Goal: Task Accomplishment & Management: Manage account settings

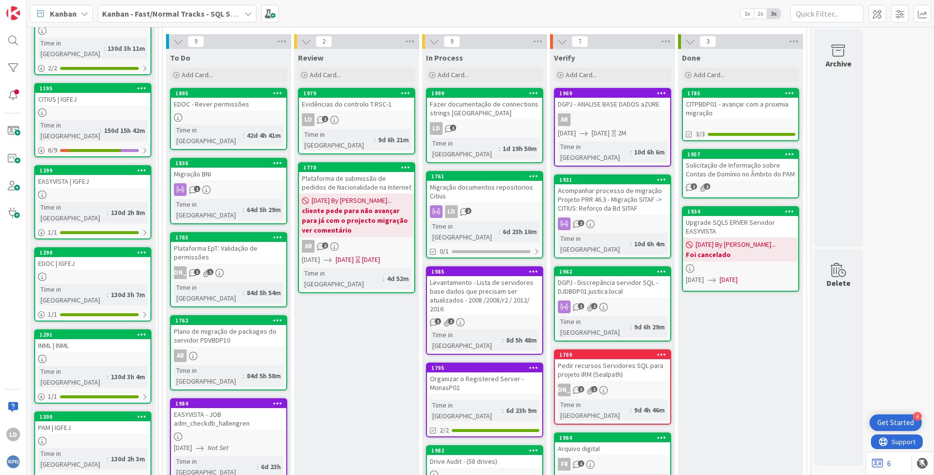
scroll to position [49, 0]
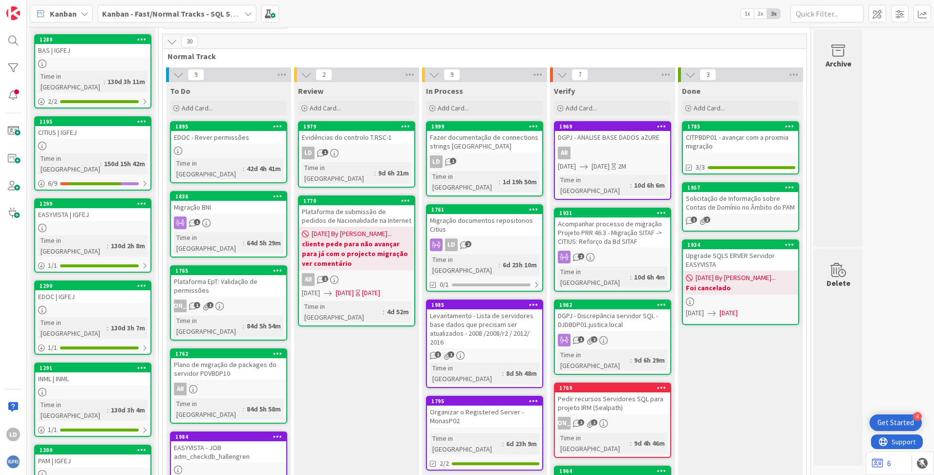
click at [374, 136] on div "Evidências do controlo T.RSC-1" at bounding box center [356, 137] width 115 height 13
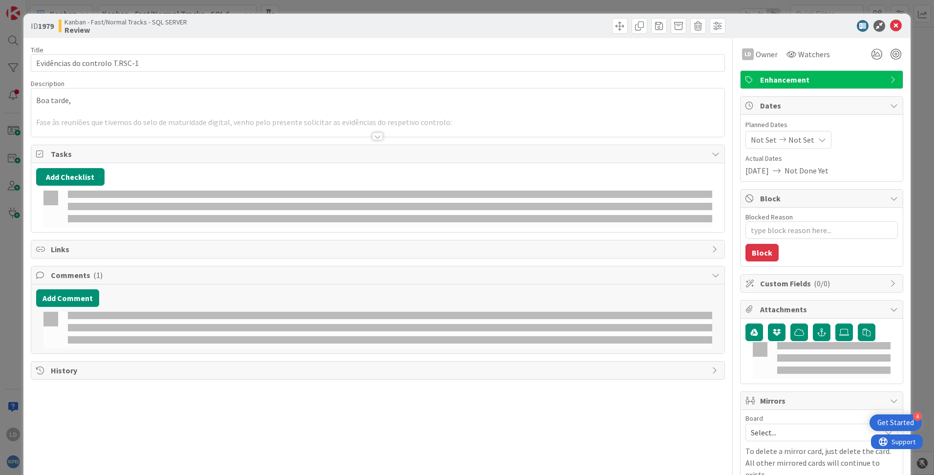
type textarea "x"
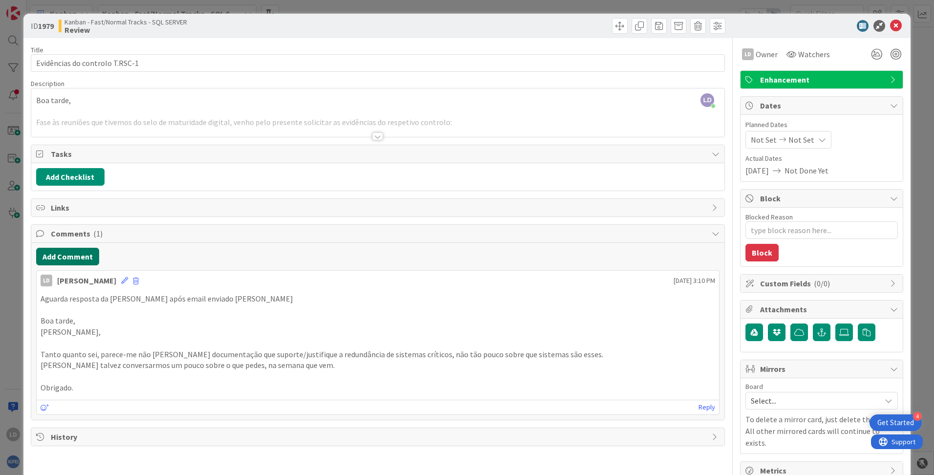
click at [77, 255] on button "Add Comment" at bounding box center [67, 257] width 63 height 18
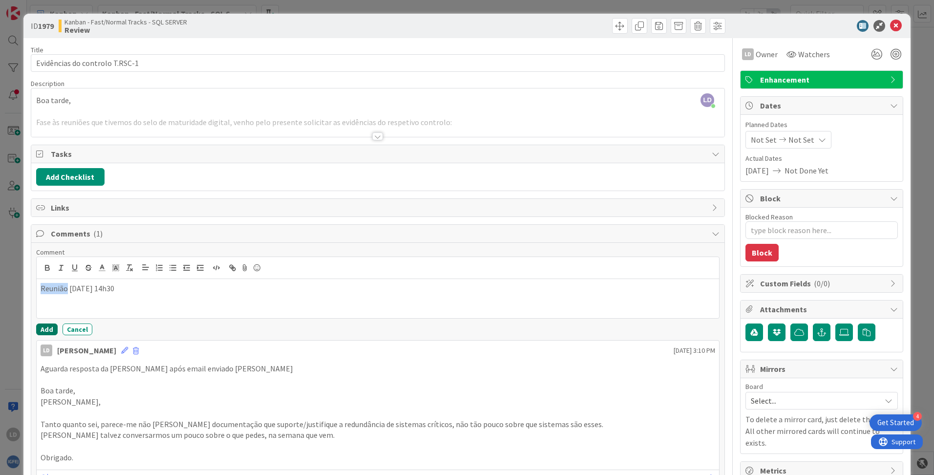
drag, startPoint x: 62, startPoint y: 287, endPoint x: 45, endPoint y: 330, distance: 45.9
click at [45, 330] on button "Add" at bounding box center [47, 330] width 22 height 12
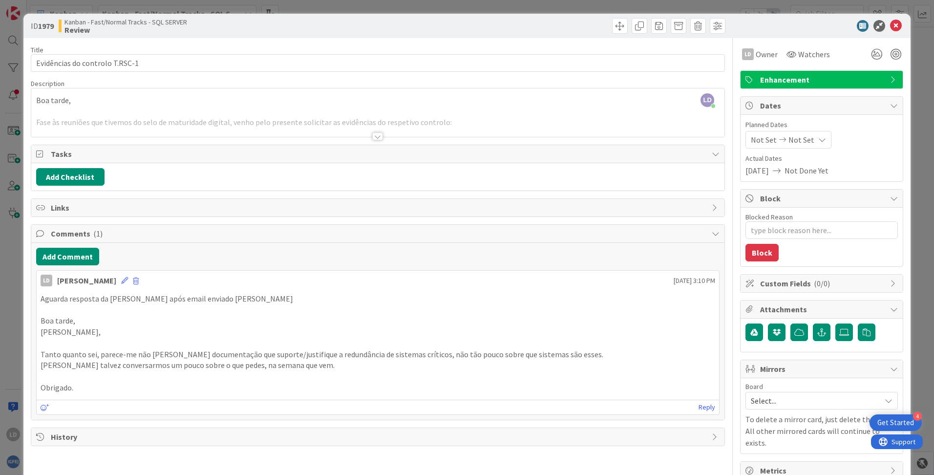
type textarea "x"
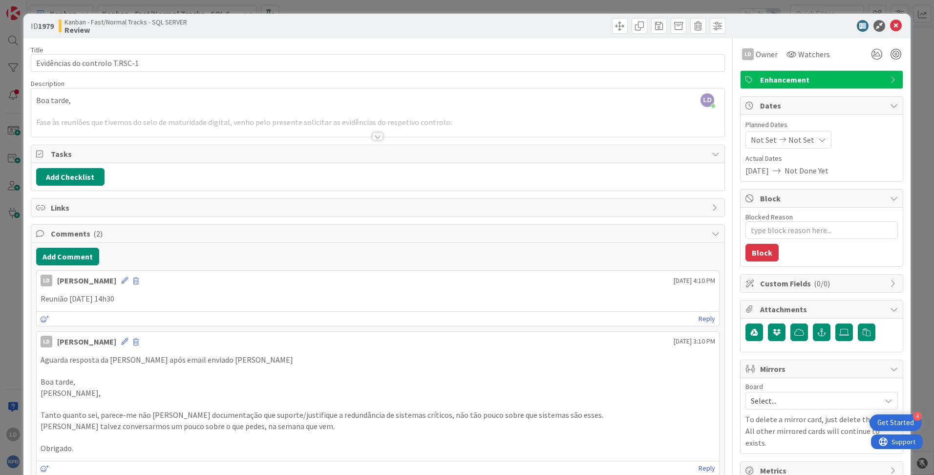
click at [763, 137] on span "Not Set" at bounding box center [764, 140] width 26 height 12
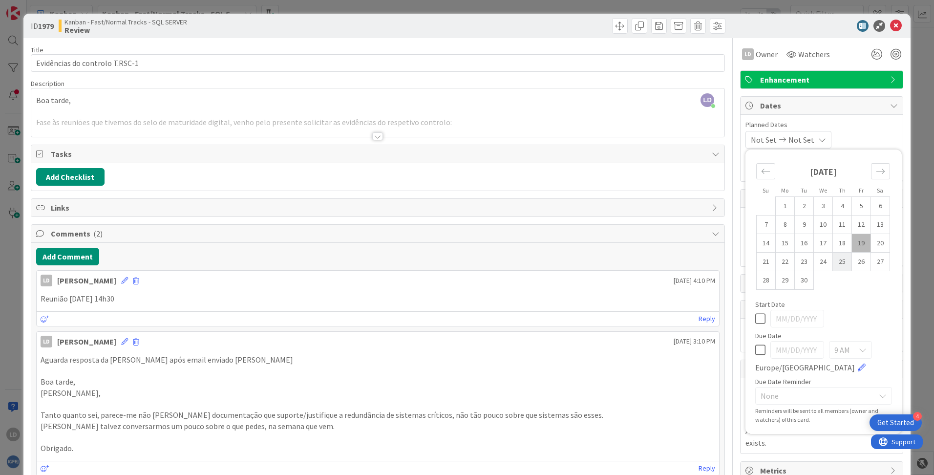
click at [839, 261] on td "25" at bounding box center [842, 262] width 19 height 19
type input "[DATE]"
type textarea "x"
click at [838, 263] on td "25" at bounding box center [842, 262] width 19 height 19
type input "[DATE]"
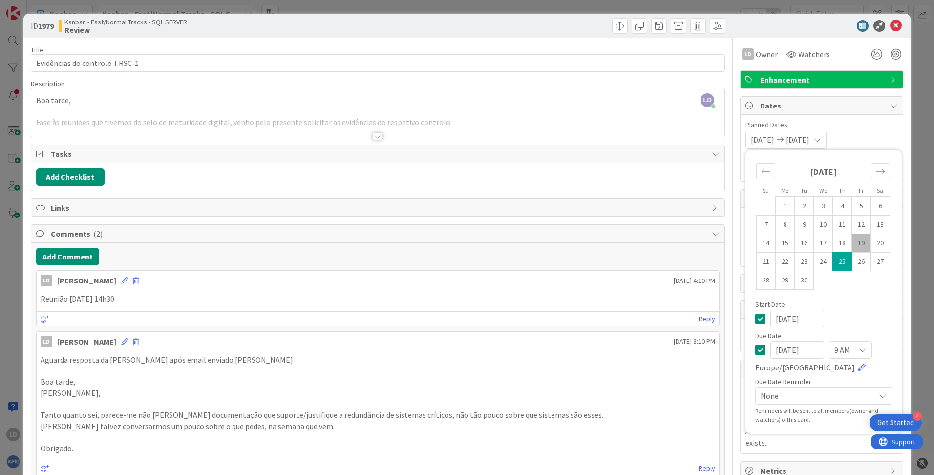
click at [870, 123] on span "Planned Dates" at bounding box center [822, 125] width 152 height 10
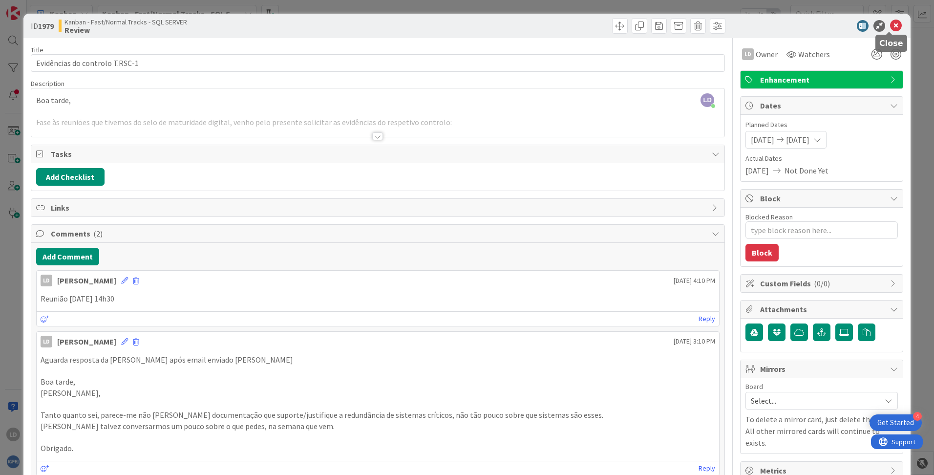
click at [890, 27] on icon at bounding box center [896, 26] width 12 height 12
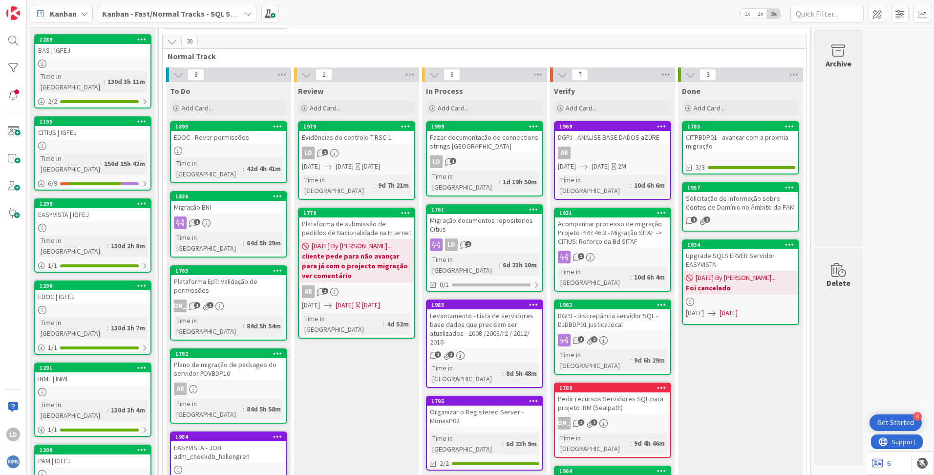
click at [367, 146] on link "1979 Evidências do controlo T.RSC-1 LD 2 [DATE] [DATE] [DATE] Time in [GEOGRAPH…" at bounding box center [356, 160] width 117 height 79
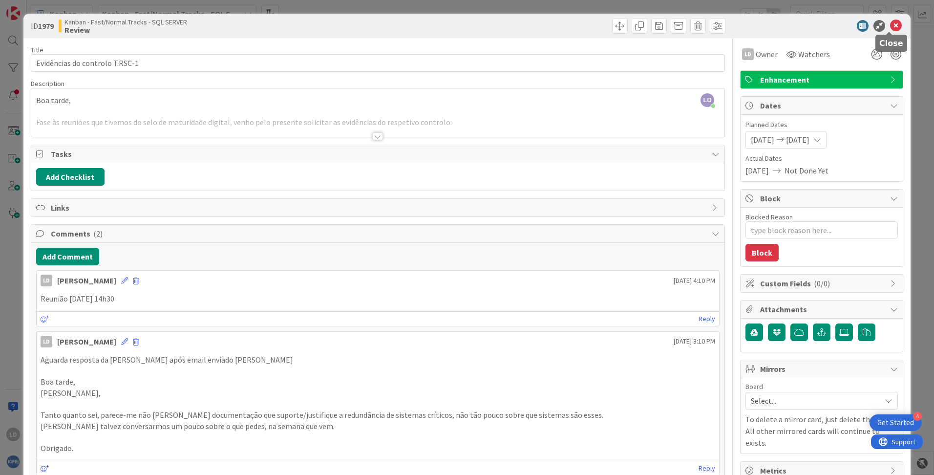
click at [891, 25] on icon at bounding box center [896, 26] width 12 height 12
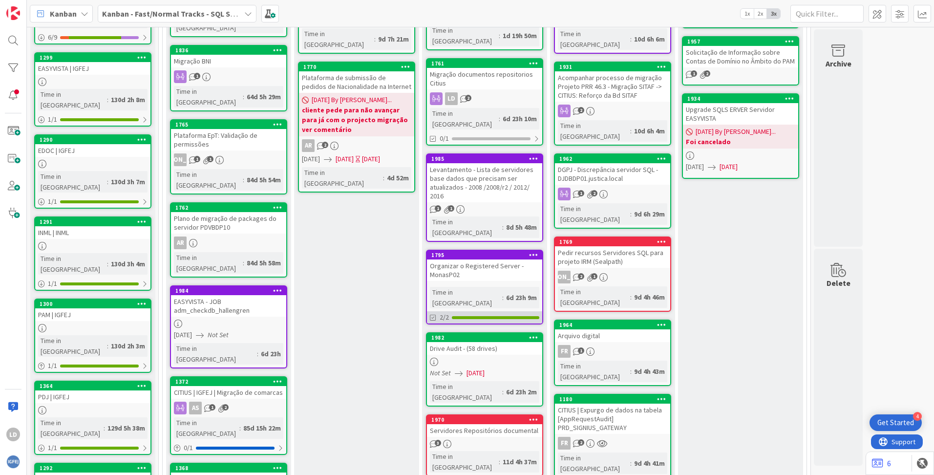
scroll to position [195, 0]
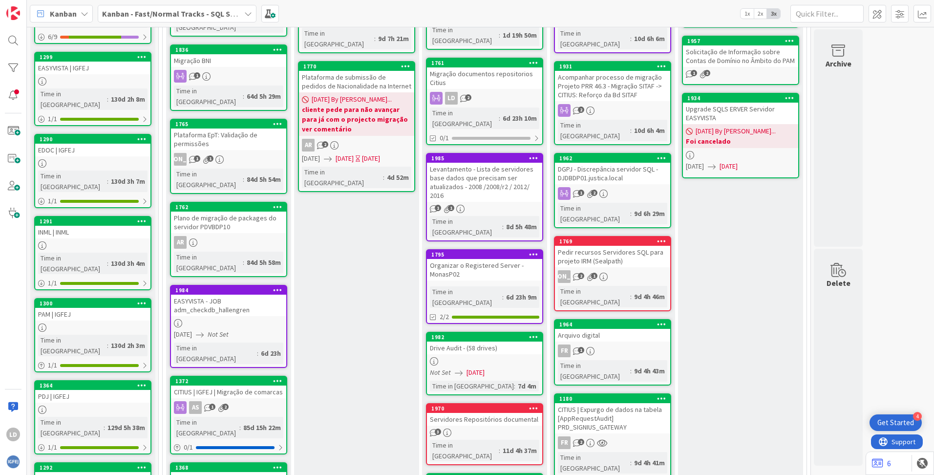
click at [479, 342] on div "Drive Audit - (58 drives)" at bounding box center [484, 348] width 115 height 13
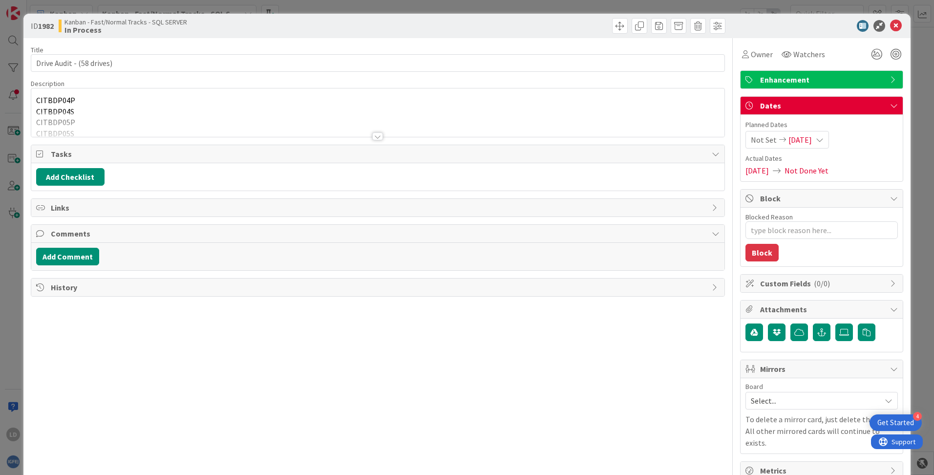
type textarea "x"
click at [68, 254] on button "Add Comment" at bounding box center [67, 257] width 63 height 18
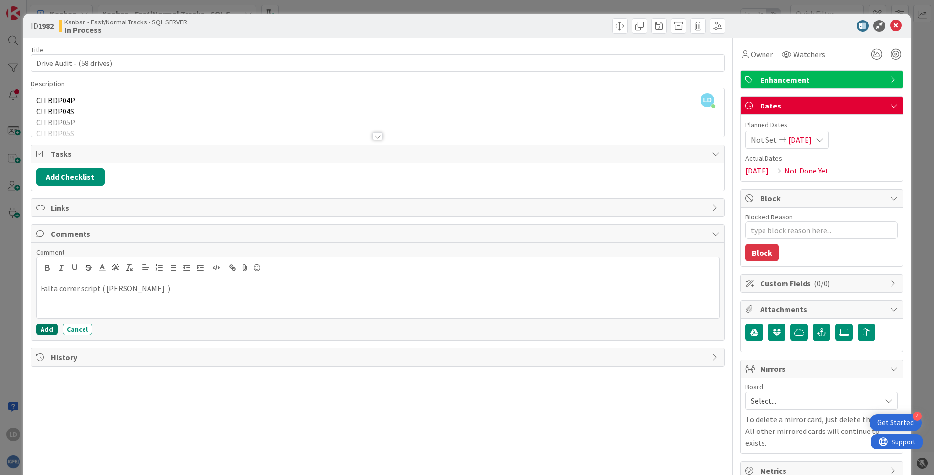
click at [47, 330] on button "Add" at bounding box center [47, 330] width 22 height 12
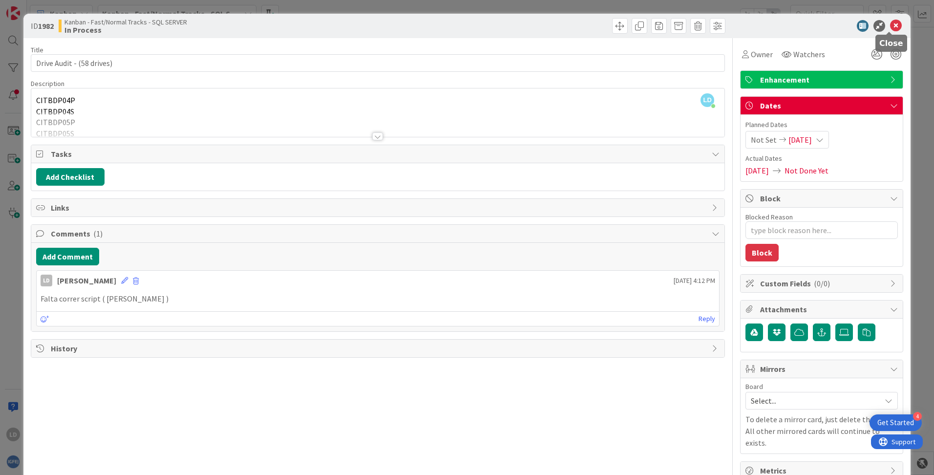
click at [890, 24] on icon at bounding box center [896, 26] width 12 height 12
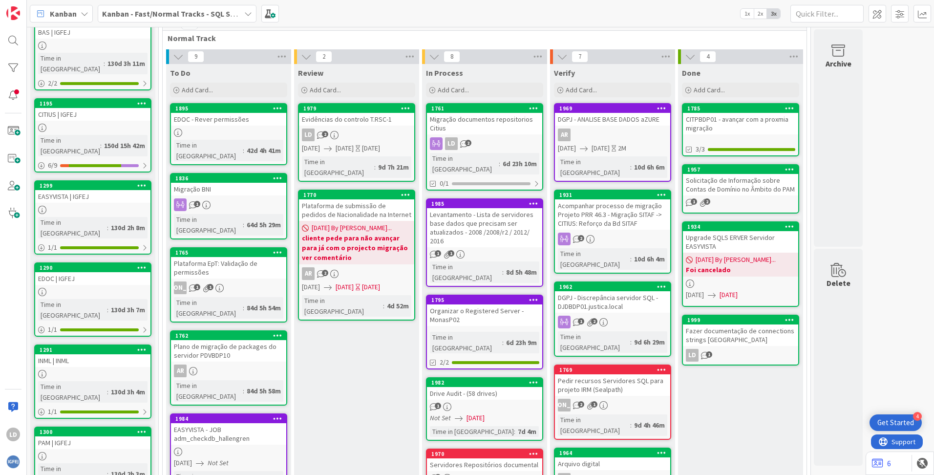
scroll to position [33, 0]
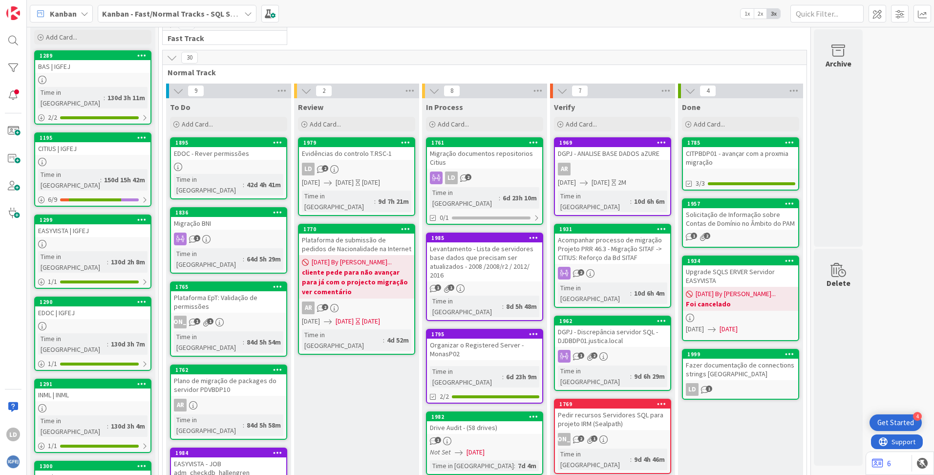
click at [475, 243] on div "Levantamento - Lista de servidores base dados que precisam ser atualizados - 20…" at bounding box center [484, 261] width 115 height 39
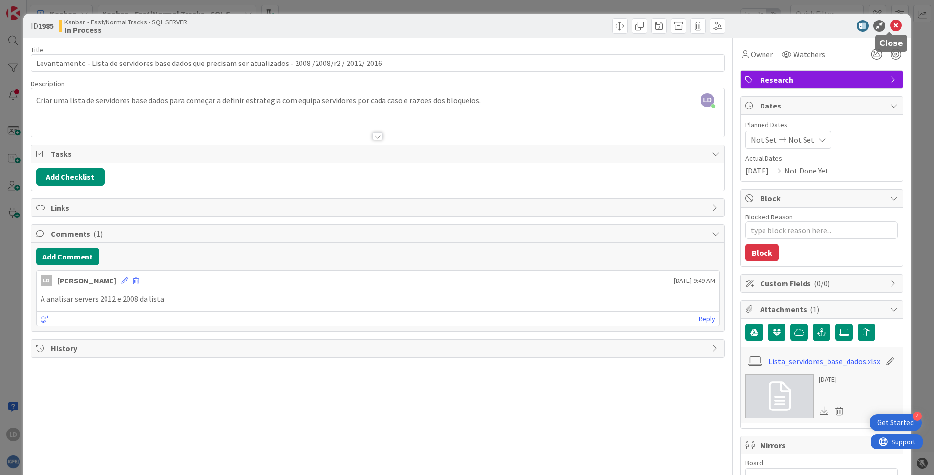
click at [891, 26] on icon at bounding box center [896, 26] width 12 height 12
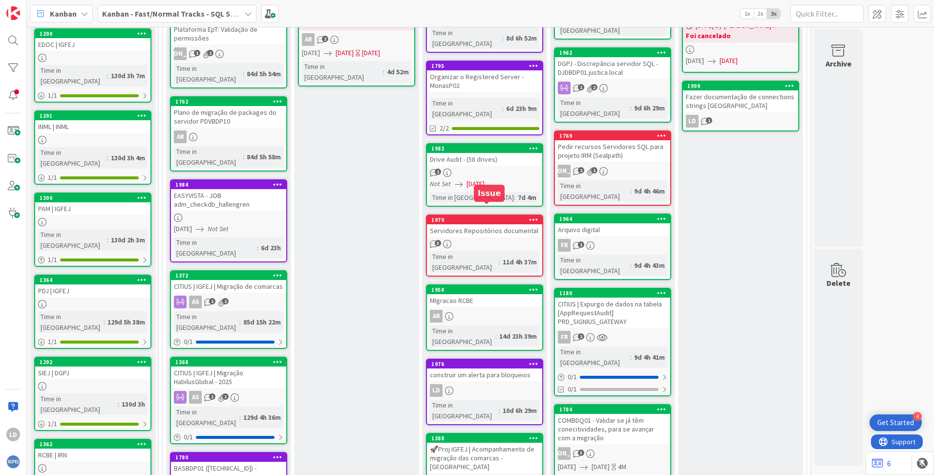
scroll to position [326, 0]
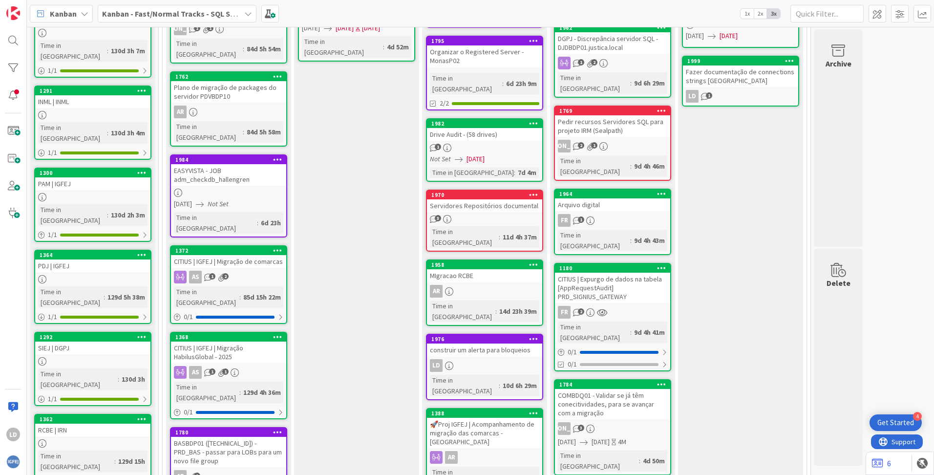
click at [485, 199] on div "Servidores Repositórios documental" at bounding box center [484, 205] width 115 height 13
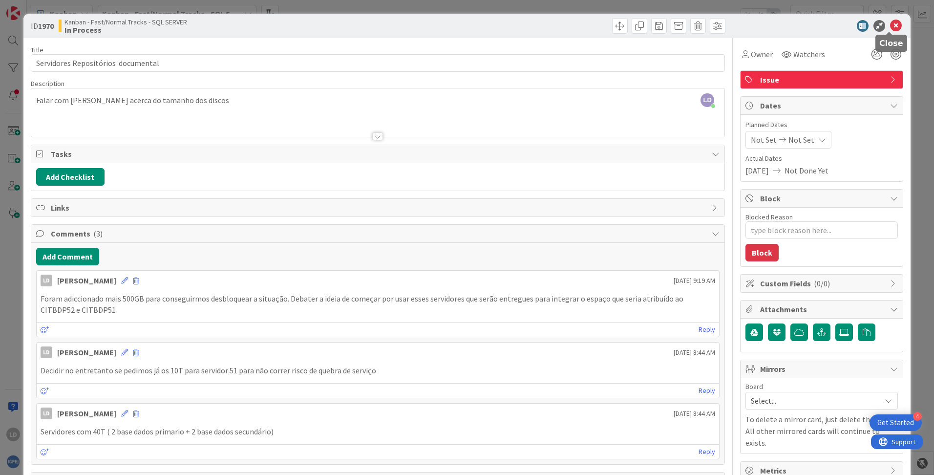
click at [892, 26] on icon at bounding box center [896, 26] width 12 height 12
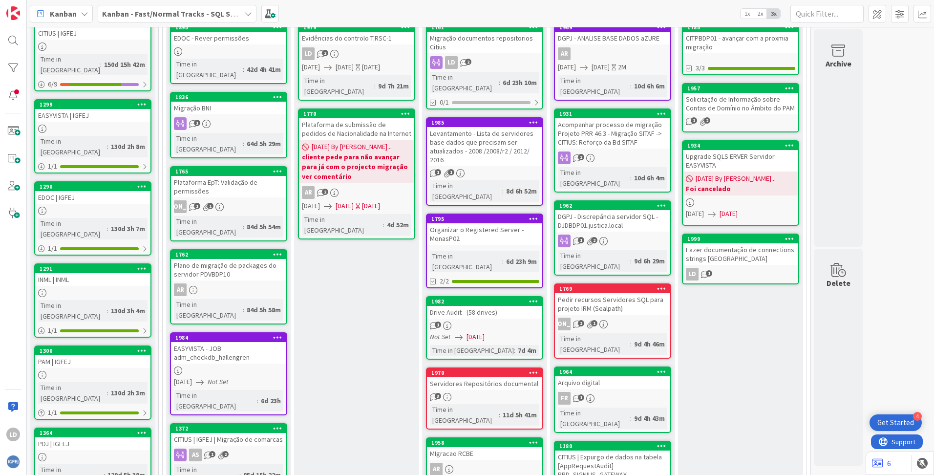
scroll to position [130, 0]
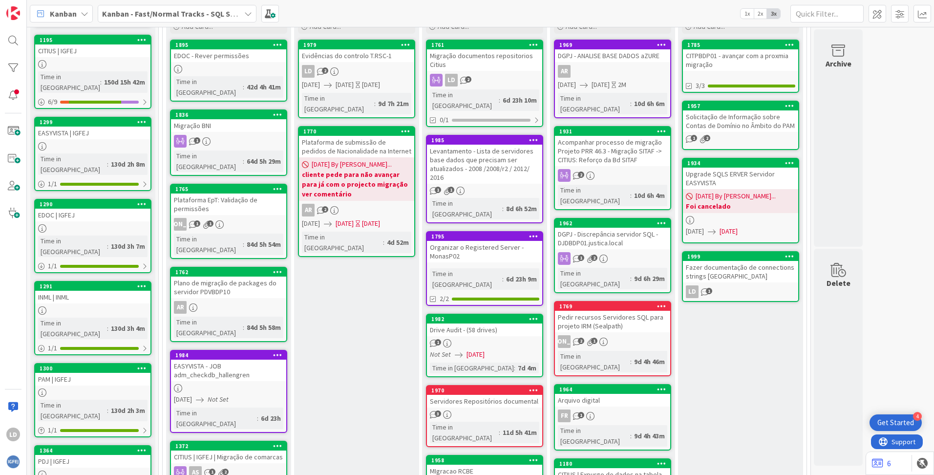
click at [493, 56] on div "Migração documentos repositorios Citius" at bounding box center [484, 60] width 115 height 22
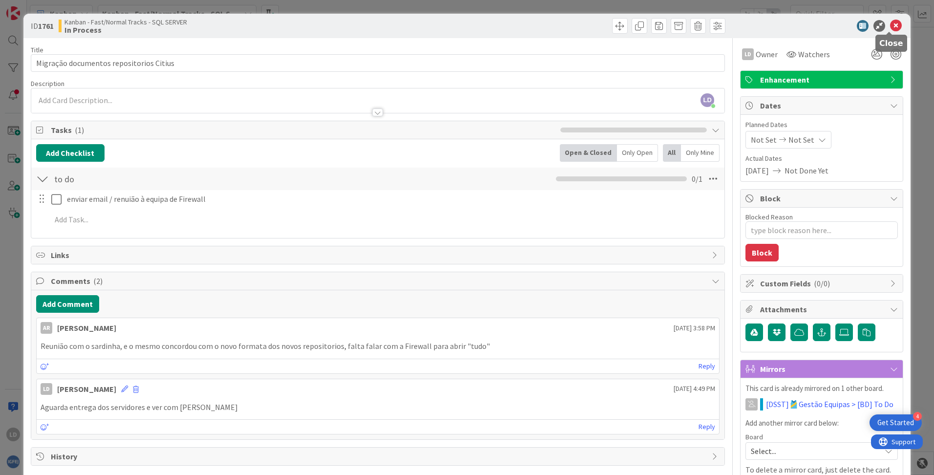
click at [890, 23] on icon at bounding box center [896, 26] width 12 height 12
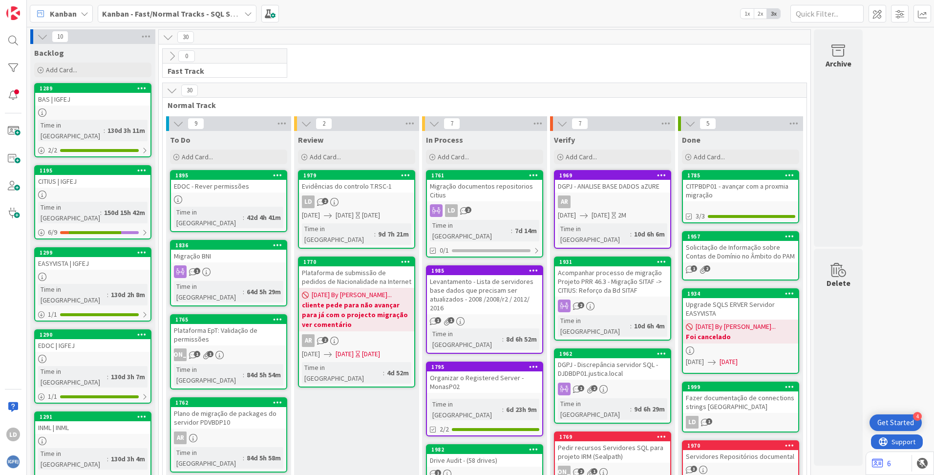
click at [488, 187] on div "Migração documentos repositorios Citius" at bounding box center [484, 191] width 115 height 22
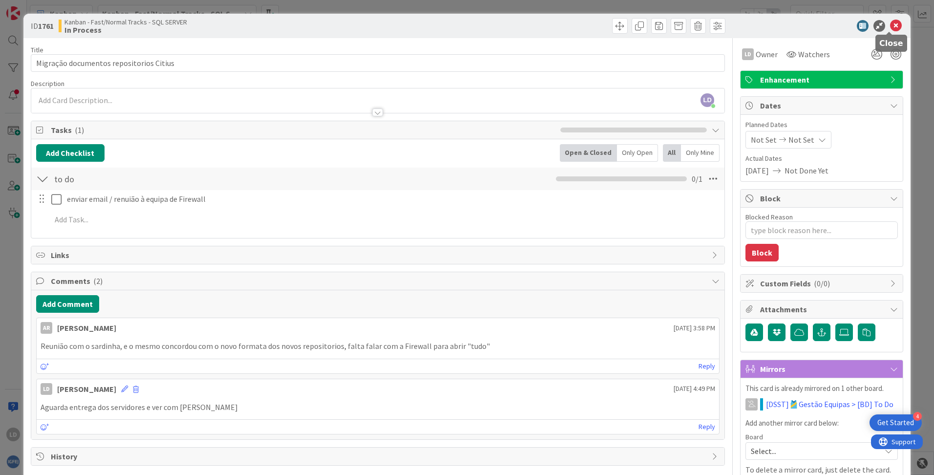
click at [890, 28] on icon at bounding box center [896, 26] width 12 height 12
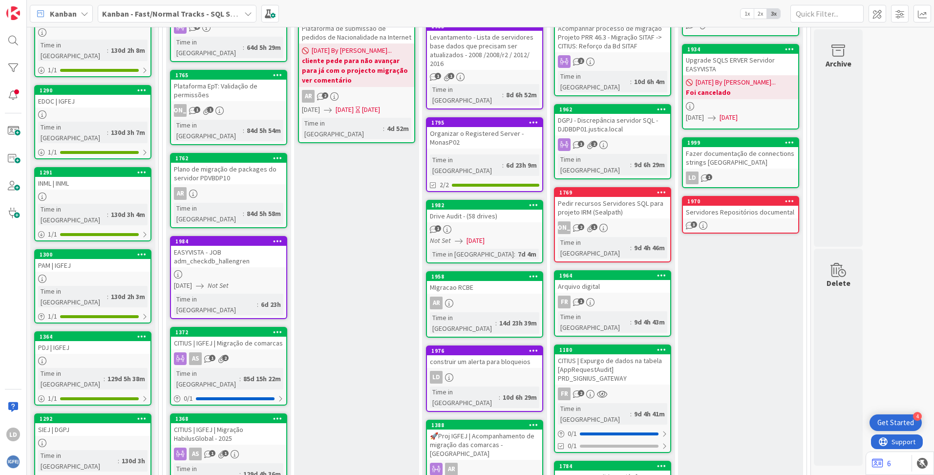
click at [481, 281] on div "MIgracao RCBE" at bounding box center [484, 287] width 115 height 13
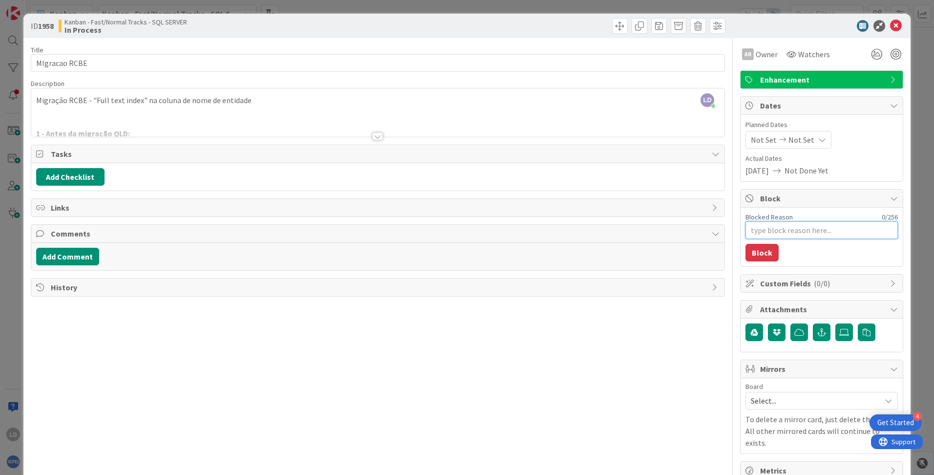
click at [761, 232] on textarea "Blocked Reason" at bounding box center [822, 230] width 152 height 18
type textarea "x"
type textarea "A"
type textarea "x"
type textarea "Ag"
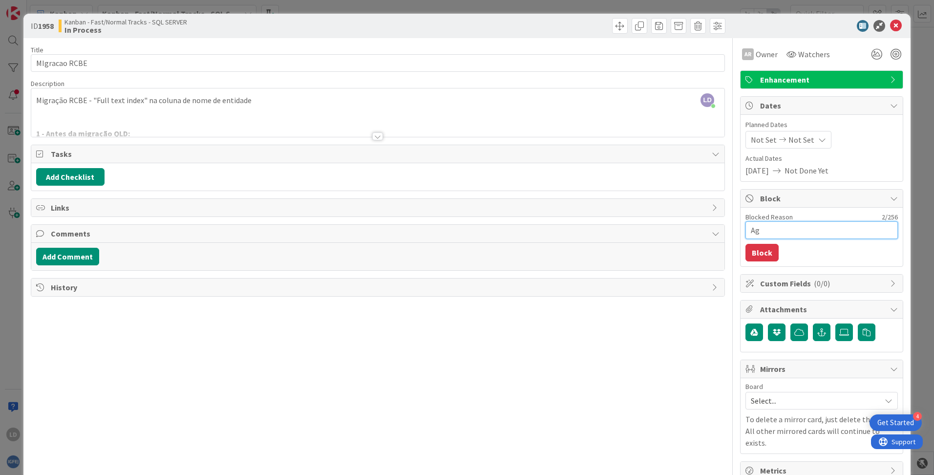
type textarea "x"
type textarea "Agu"
type textarea "x"
type textarea "Agua"
type textarea "x"
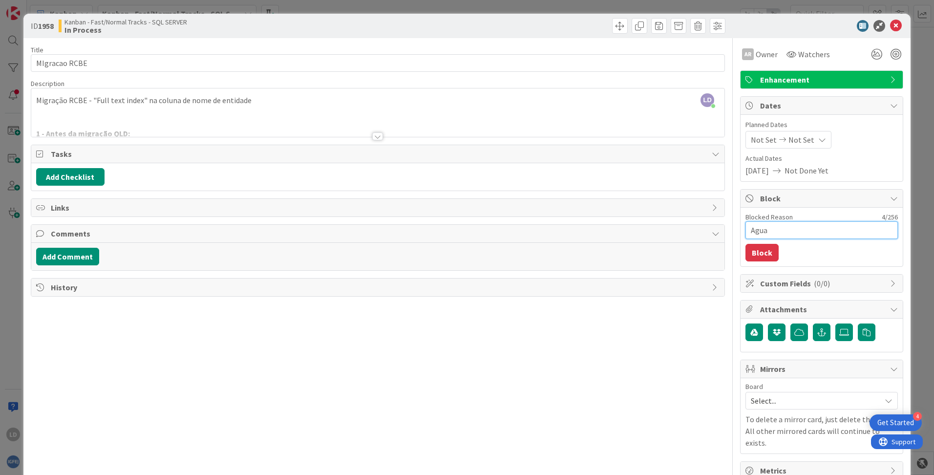
type textarea "Aguar"
type textarea "x"
type textarea "Aguard"
type textarea "x"
type textarea "Aguarda"
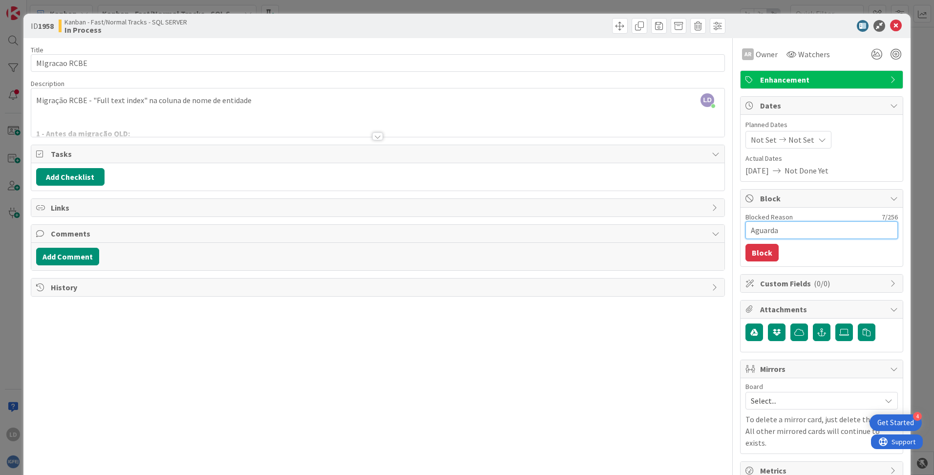
type textarea "x"
type textarea "Aguarda"
type textarea "x"
type textarea "Aguarda r"
type textarea "x"
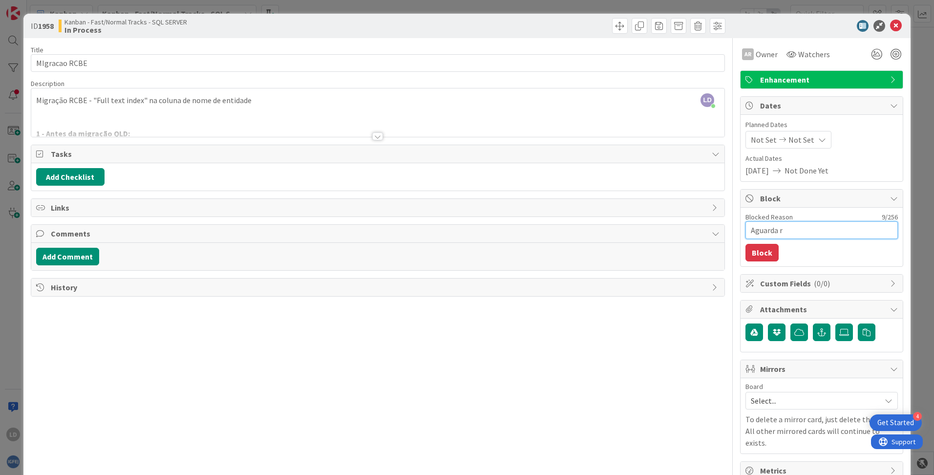
type textarea "Aguarda re"
type textarea "x"
type textarea "Aguarda res"
type textarea "x"
type textarea "Aguarda resp"
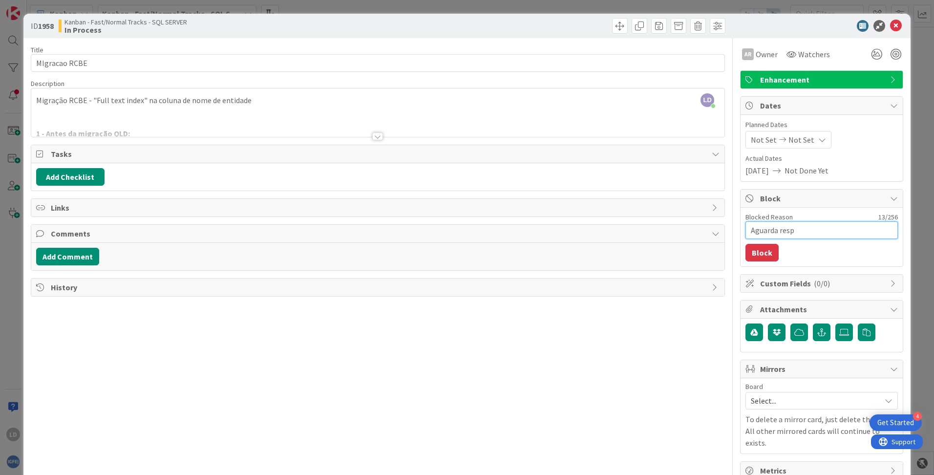
type textarea "x"
type textarea "Aguarda respo"
type textarea "x"
type textarea "Aguarda respos"
type textarea "x"
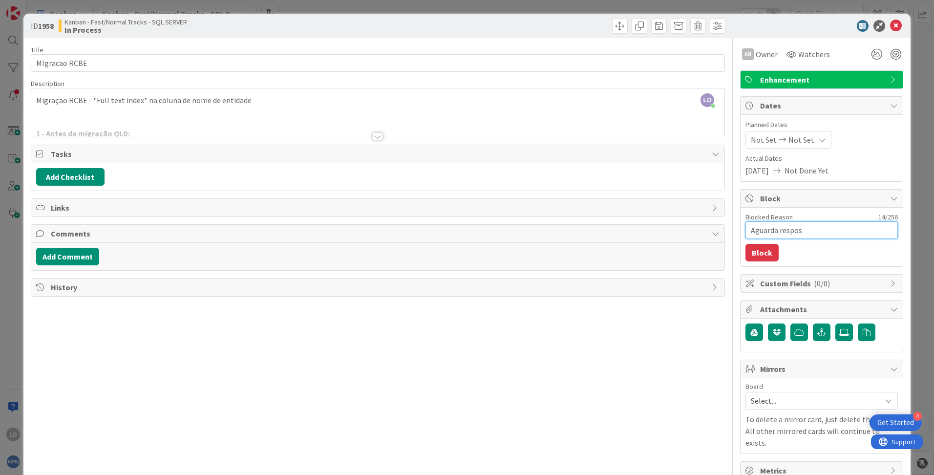
type textarea "Aguarda respost"
type textarea "x"
type textarea "Aguarda resposta"
type textarea "x"
type textarea "Aguarda resposta"
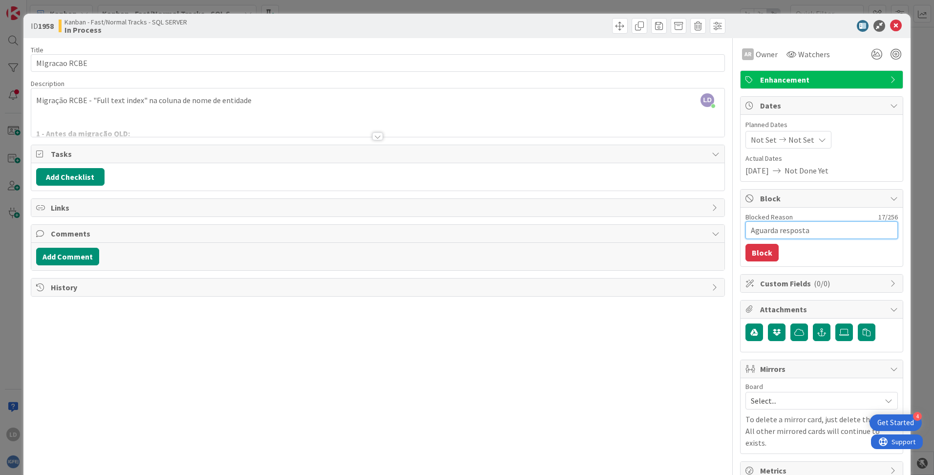
type textarea "x"
type textarea "Aguarda resposta d"
type textarea "x"
type textarea "Aguarda resposta da"
type textarea "x"
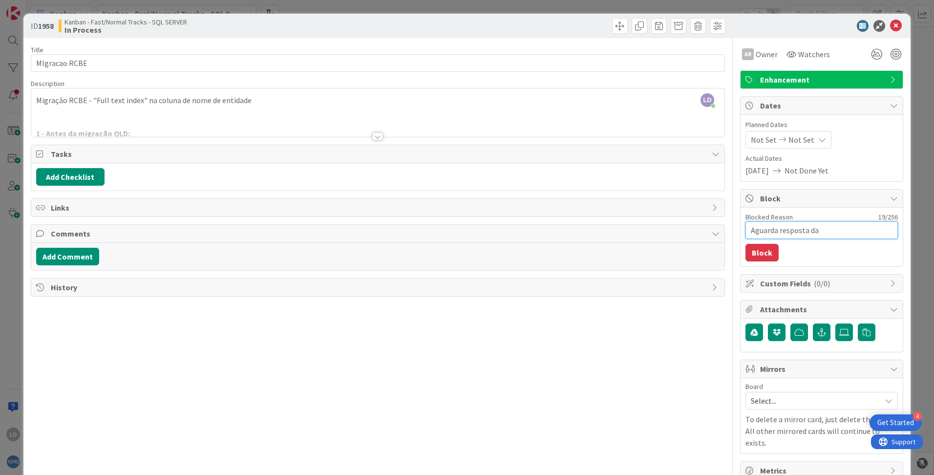
type textarea "Aguarda resposta da"
type textarea "x"
type textarea "Aguarda resposta da e"
type textarea "x"
type textarea "Aguarda resposta da eq"
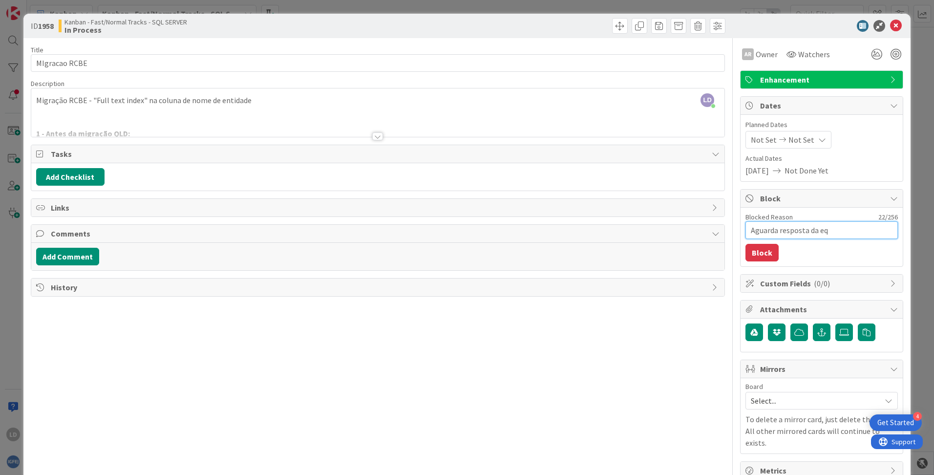
type textarea "x"
type textarea "Aguarda resposta da equ"
type textarea "x"
type textarea "Aguarda resposta da equi"
type textarea "x"
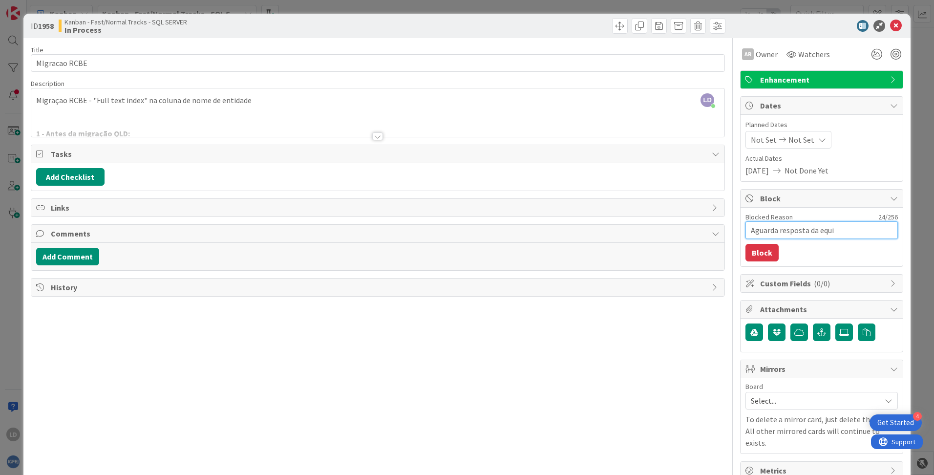
type textarea "Aguarda resposta da equip"
type textarea "x"
type textarea "Aguarda resposta da equipa"
type textarea "x"
type textarea "Aguarda resposta da equipa"
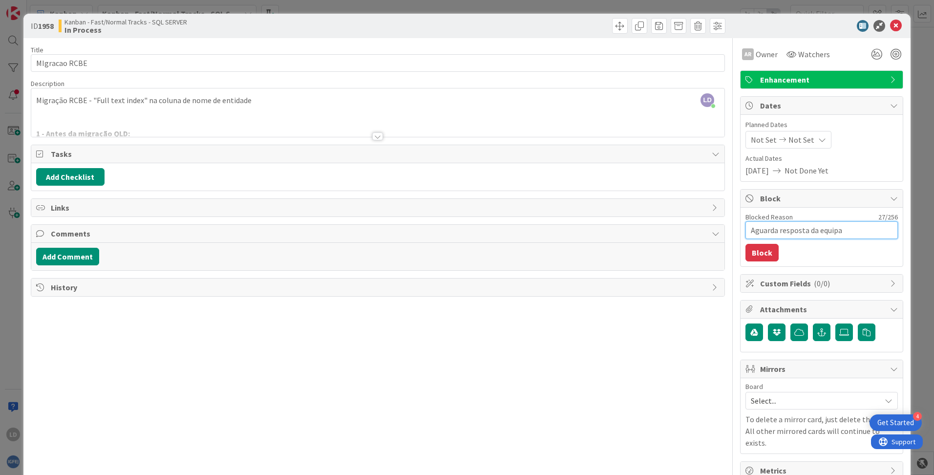
type textarea "x"
type textarea "Aguarda resposta da equipa R"
type textarea "x"
type textarea "Aguarda resposta da equipa RC"
type textarea "x"
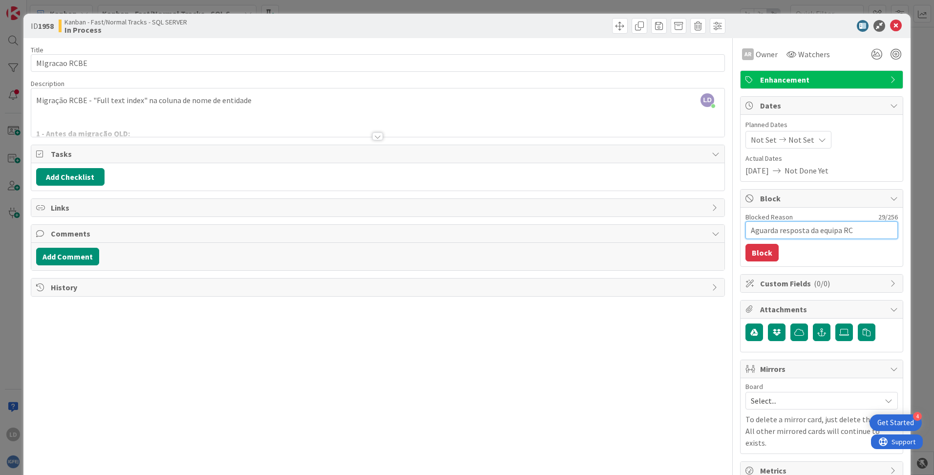
type textarea "Aguarda resposta da equipa RCB"
type textarea "x"
type textarea "Aguarda resposta da equipa RCBE"
click at [759, 255] on button "Block" at bounding box center [762, 253] width 33 height 18
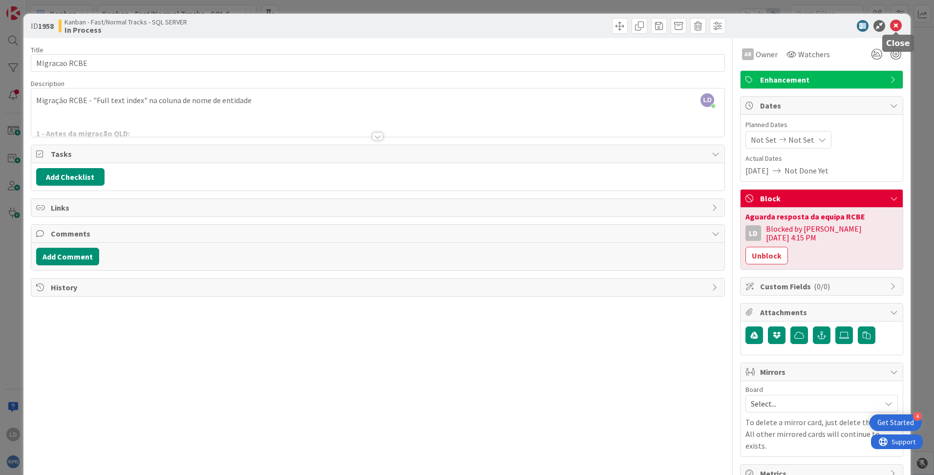
click at [898, 26] on icon at bounding box center [896, 26] width 12 height 12
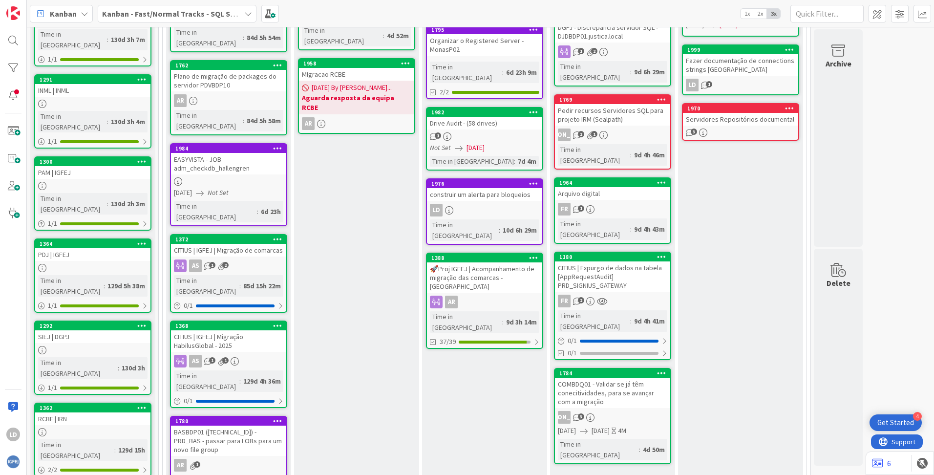
scroll to position [338, 0]
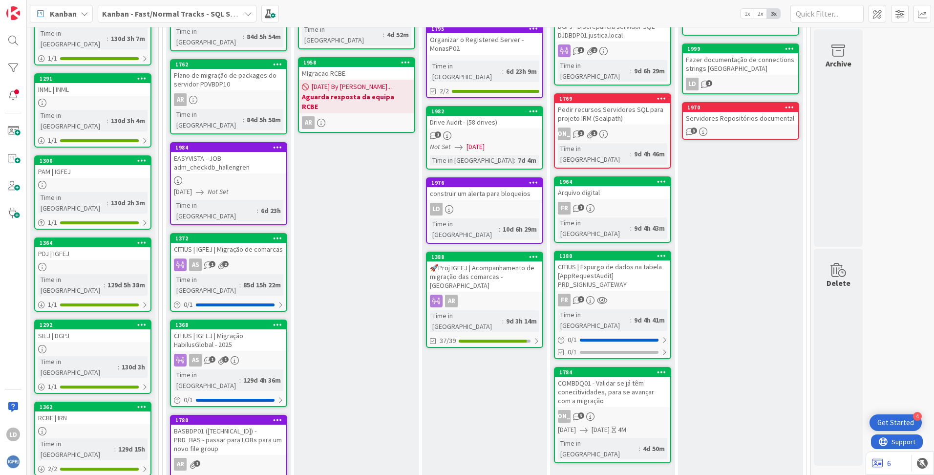
click at [493, 187] on div "construir um alerta para bloqueios" at bounding box center [484, 193] width 115 height 13
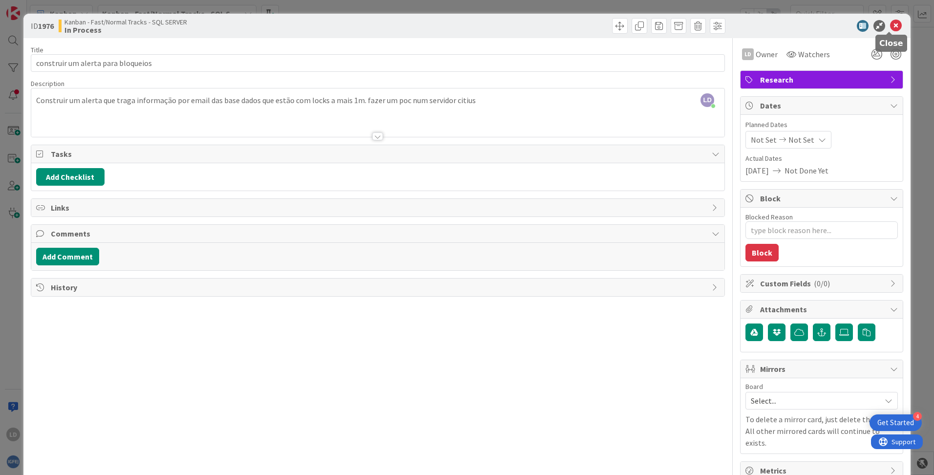
click at [891, 28] on icon at bounding box center [896, 26] width 12 height 12
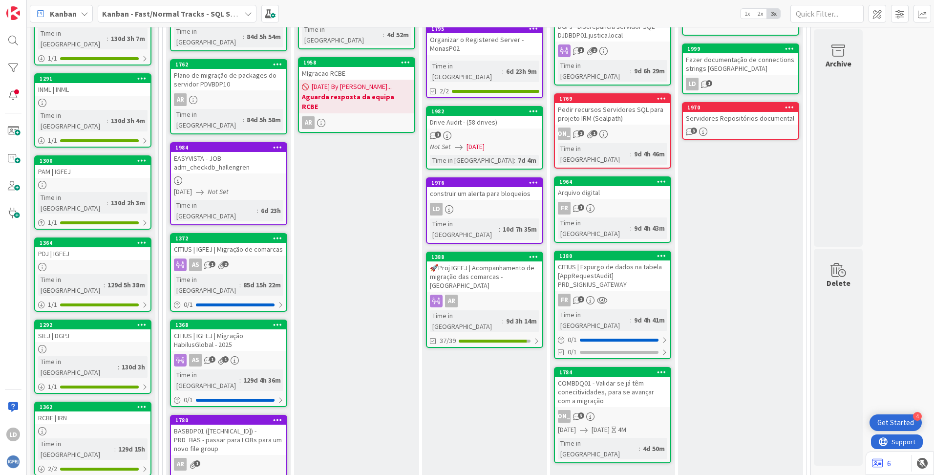
click at [497, 261] on div "🚀Proj IGFEJ | Acompanhamento de migração das comarcas - [GEOGRAPHIC_DATA]" at bounding box center [484, 276] width 115 height 30
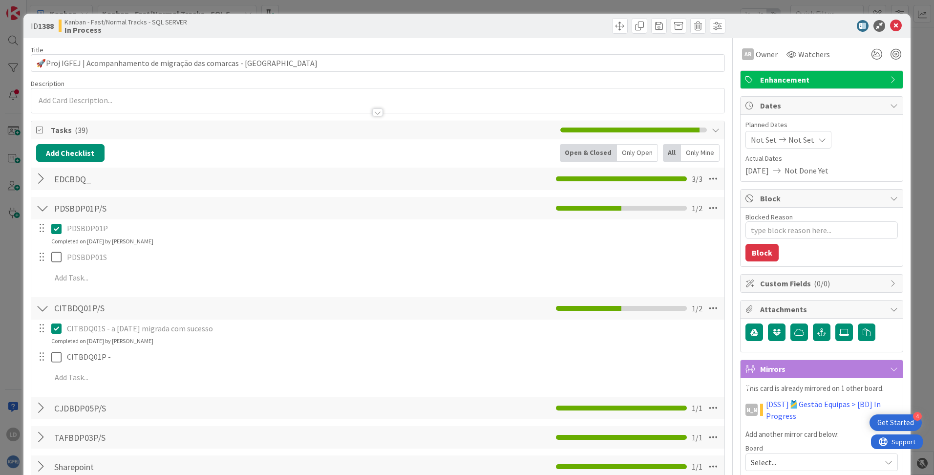
type textarea "x"
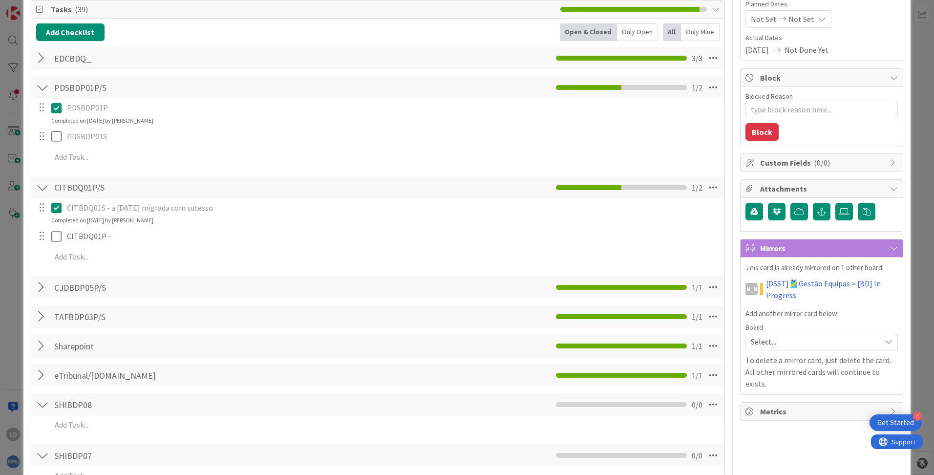
scroll to position [120, 0]
click at [42, 187] on div at bounding box center [42, 188] width 13 height 18
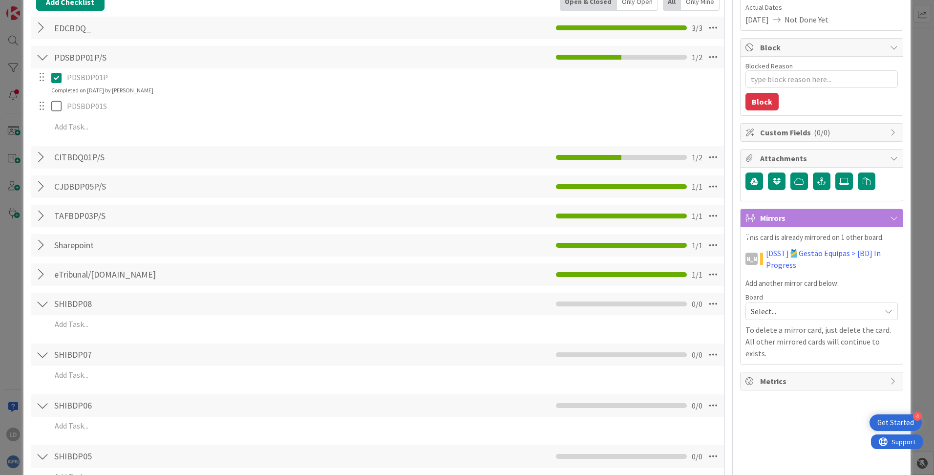
scroll to position [71, 0]
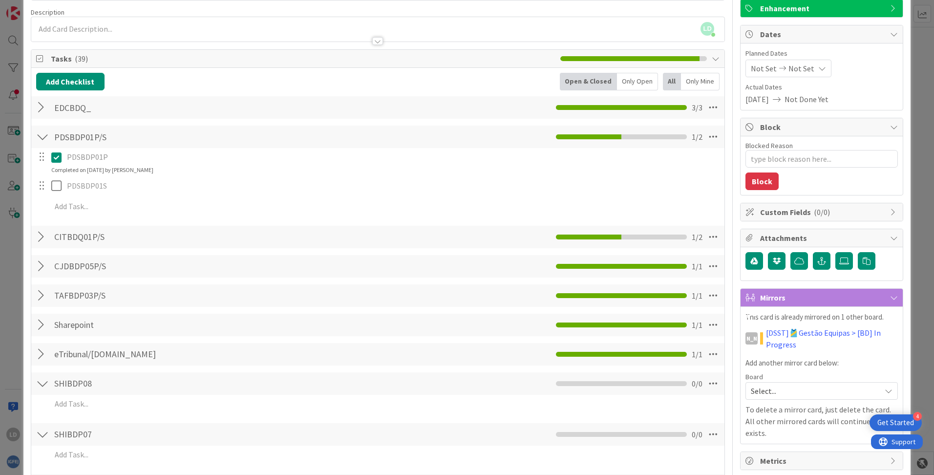
click at [43, 133] on div at bounding box center [42, 137] width 13 height 18
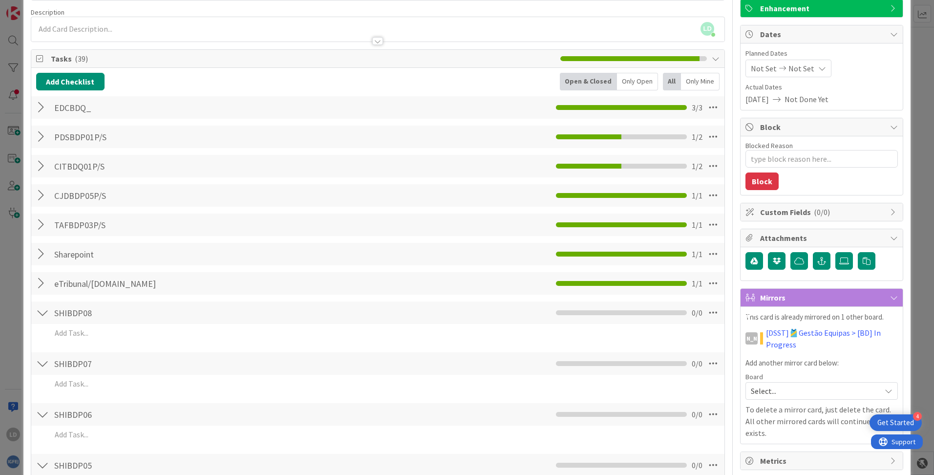
click at [43, 309] on div at bounding box center [42, 313] width 13 height 18
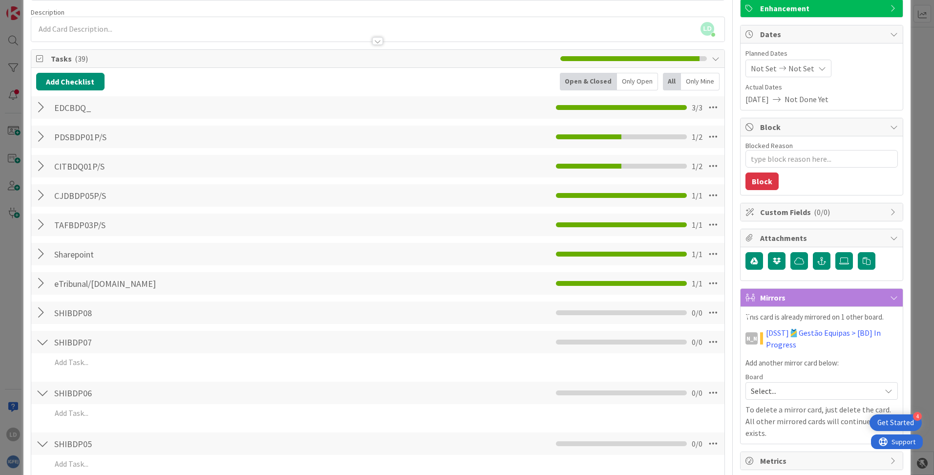
click at [38, 337] on div at bounding box center [42, 342] width 13 height 18
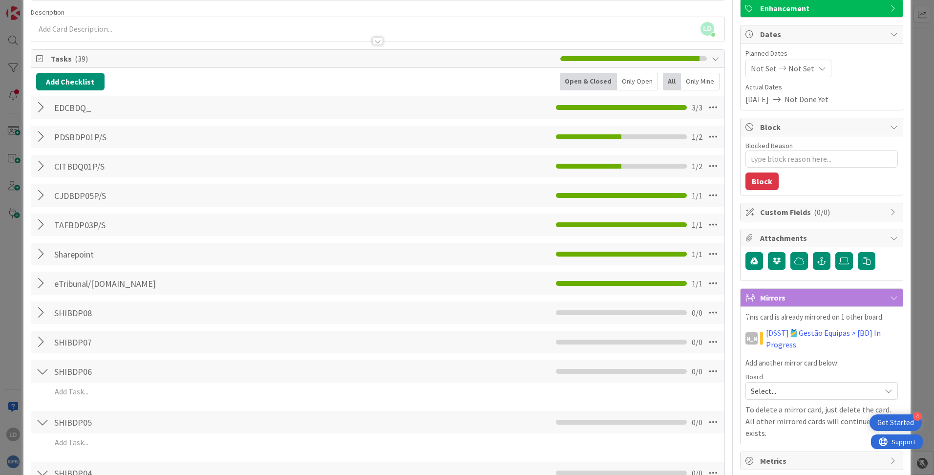
click at [40, 359] on div "SHIBDP06 Checklist Name 8 / 64 SHIBDP06 0 / 0 Add Add Multiple Cancel" at bounding box center [377, 382] width 693 height 46
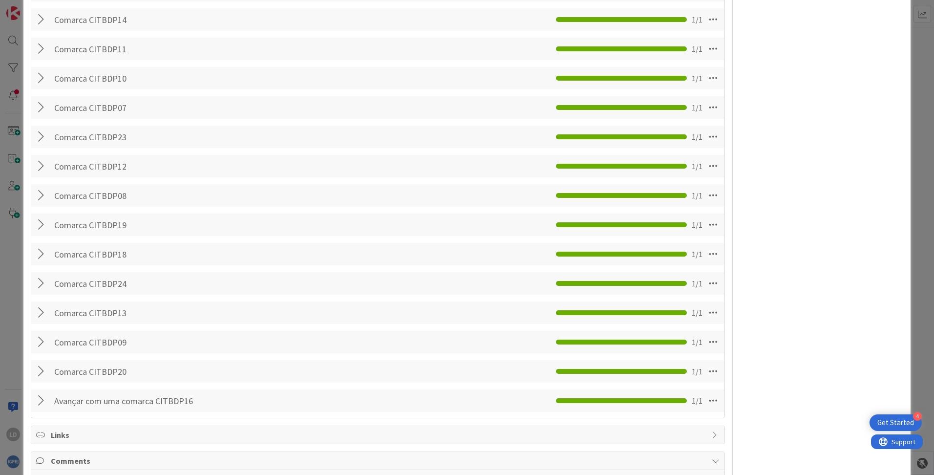
scroll to position [1158, 0]
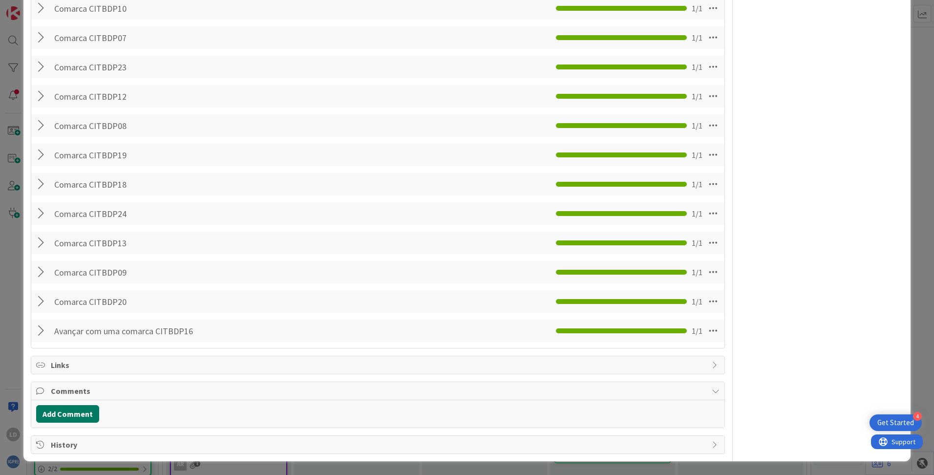
click at [77, 416] on button "Add Comment" at bounding box center [67, 414] width 63 height 18
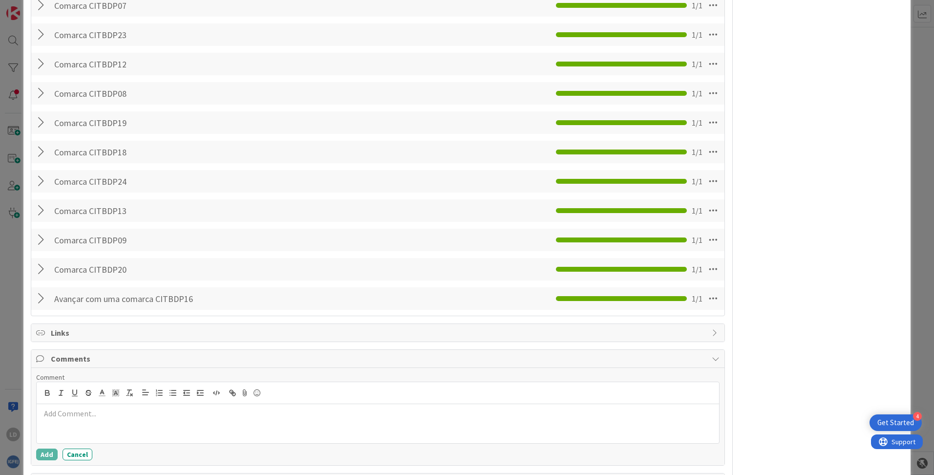
scroll to position [1228, 0]
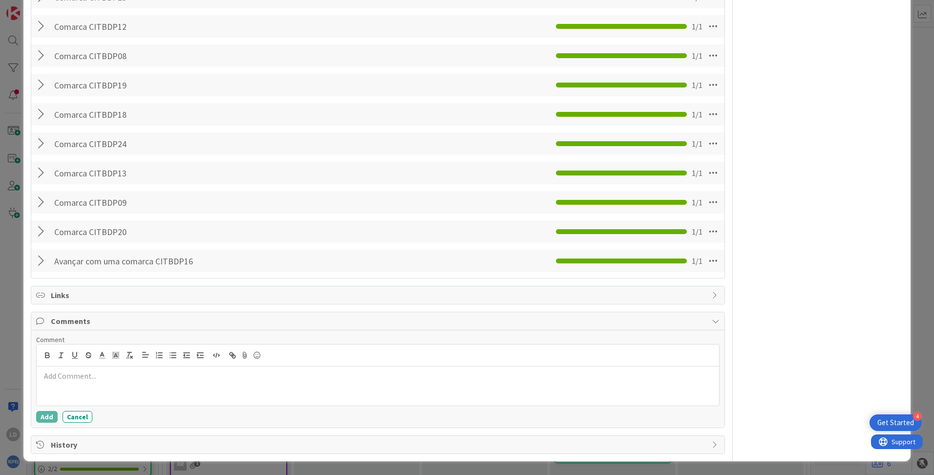
click at [91, 375] on p at bounding box center [378, 375] width 675 height 11
click at [46, 416] on button "Add" at bounding box center [47, 417] width 22 height 12
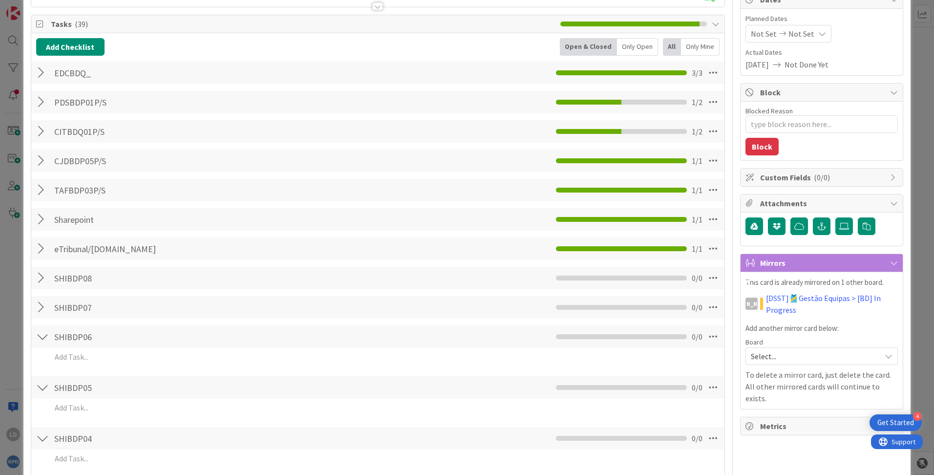
scroll to position [0, 0]
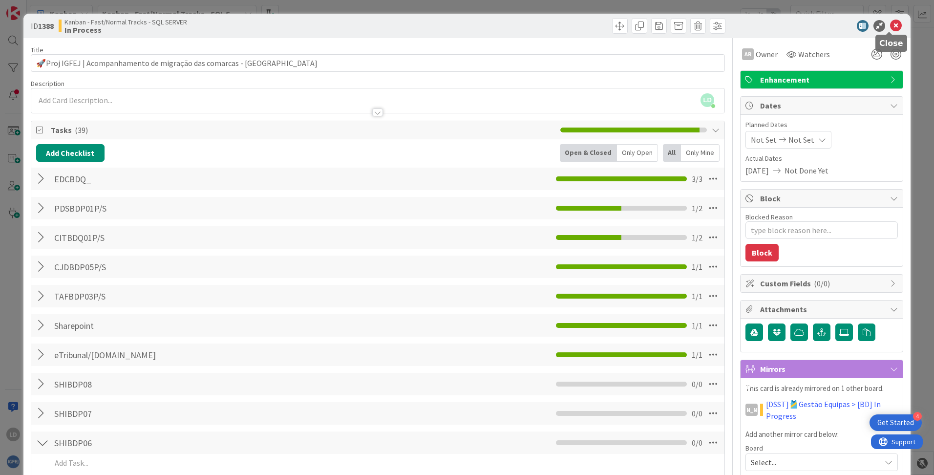
click at [890, 24] on icon at bounding box center [896, 26] width 12 height 12
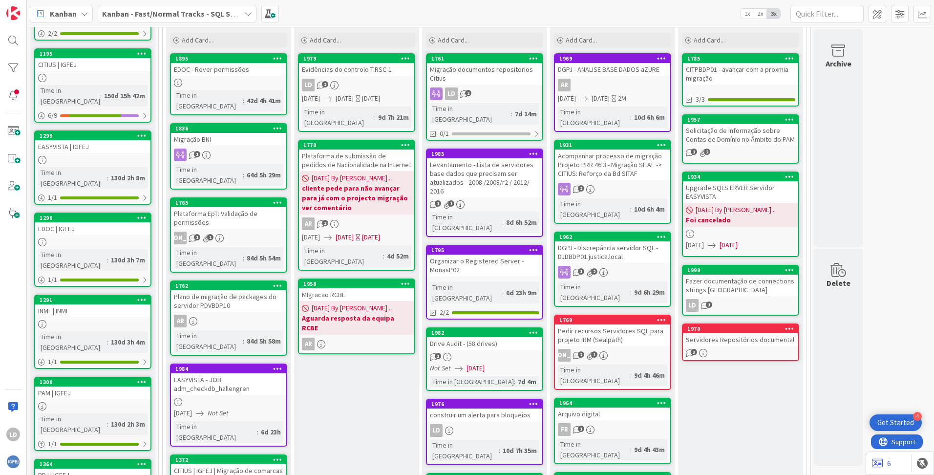
scroll to position [143, 0]
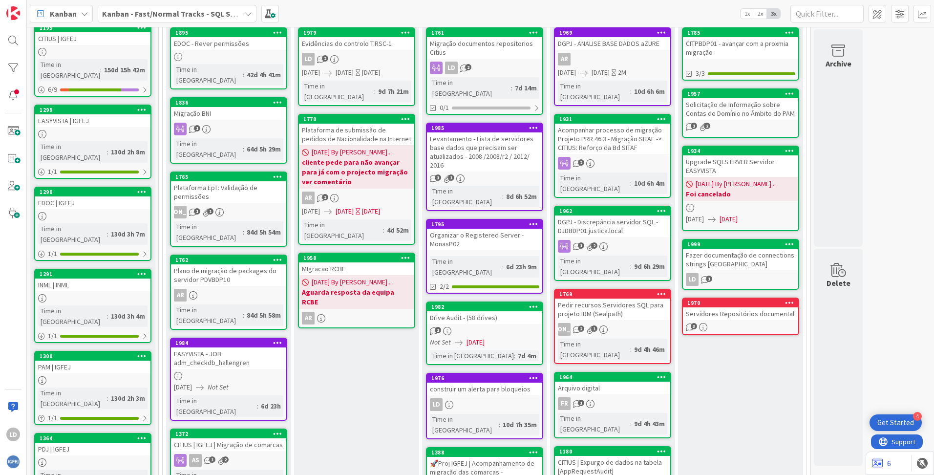
click at [625, 129] on div "Acompanhar processo de migração Projeto PRR 46.3 - Migração SITAF -> CITIUS: Re…" at bounding box center [612, 139] width 115 height 30
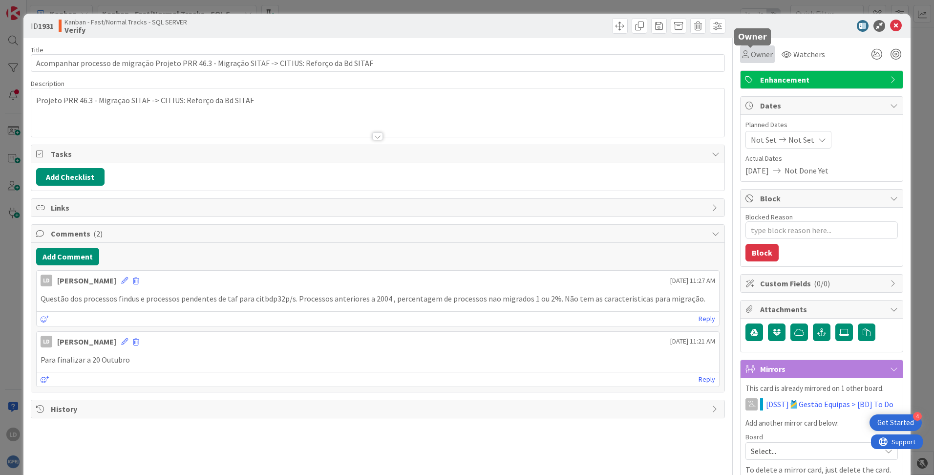
click at [753, 52] on span "Owner" at bounding box center [762, 54] width 22 height 12
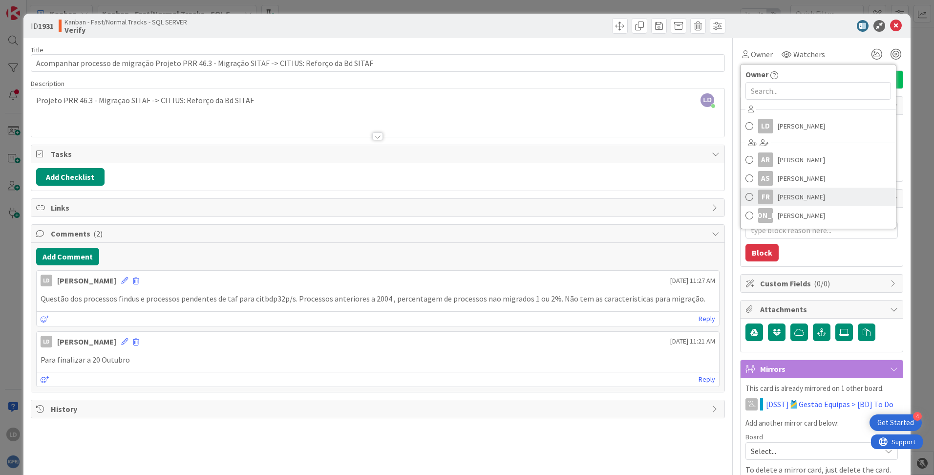
click at [788, 201] on span "[PERSON_NAME]" at bounding box center [801, 197] width 47 height 15
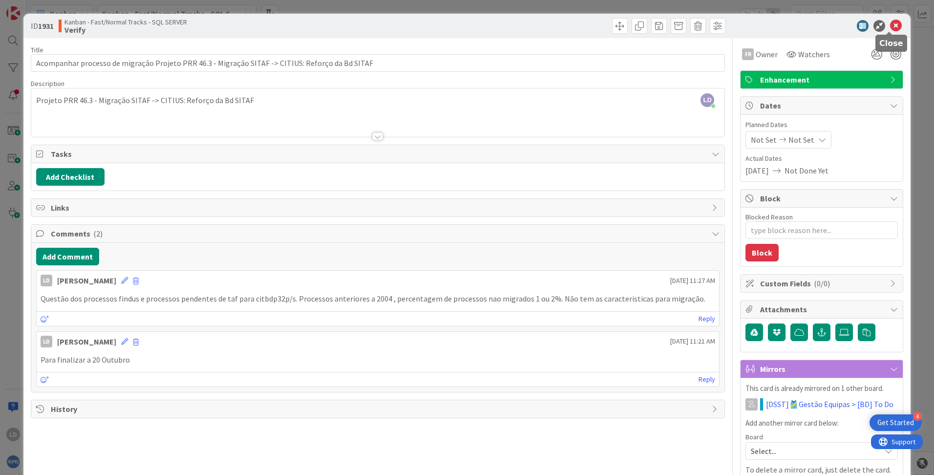
click at [890, 25] on icon at bounding box center [896, 26] width 12 height 12
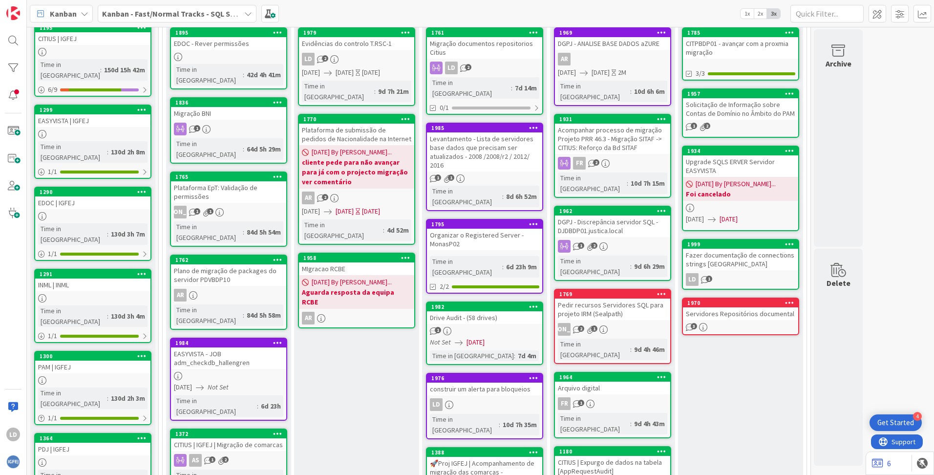
click at [617, 216] on div "DGPJ - Discrepância servidor SQL - DJDBDP01.justica.local" at bounding box center [612, 227] width 115 height 22
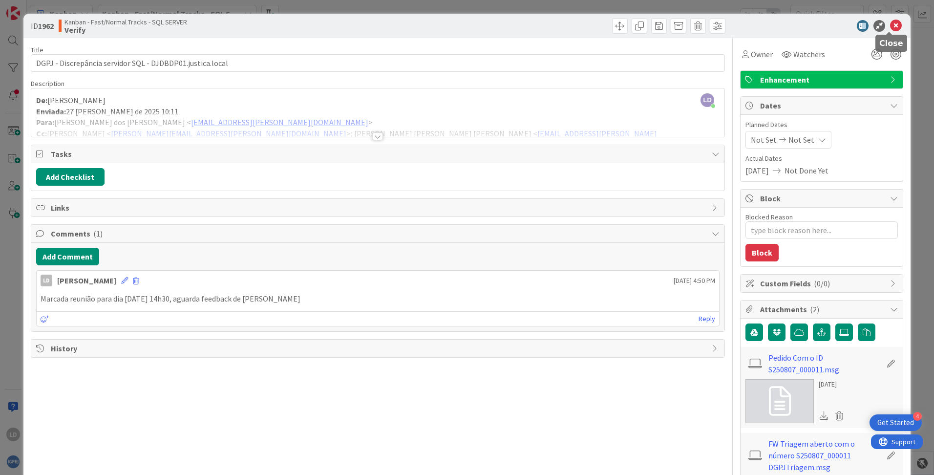
click at [891, 30] on icon at bounding box center [896, 26] width 12 height 12
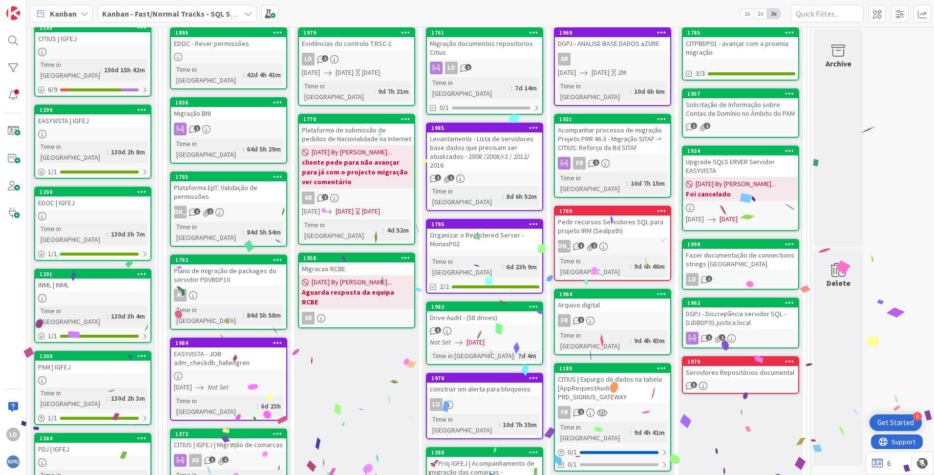
scroll to position [240, 0]
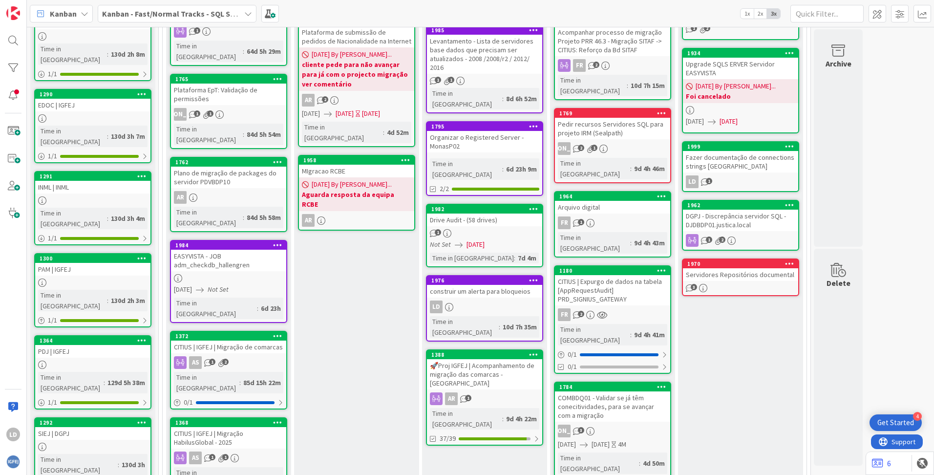
click at [630, 201] on div "Arquivo digital" at bounding box center [612, 207] width 115 height 13
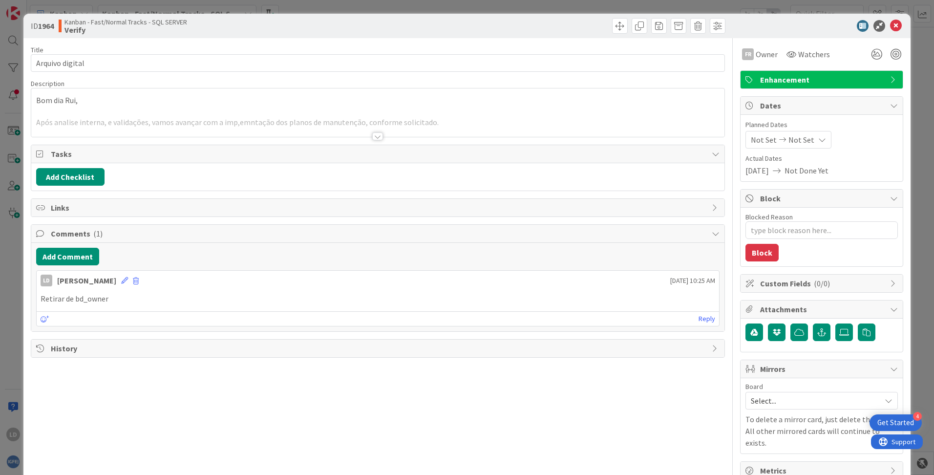
click at [377, 137] on div at bounding box center [377, 136] width 11 height 8
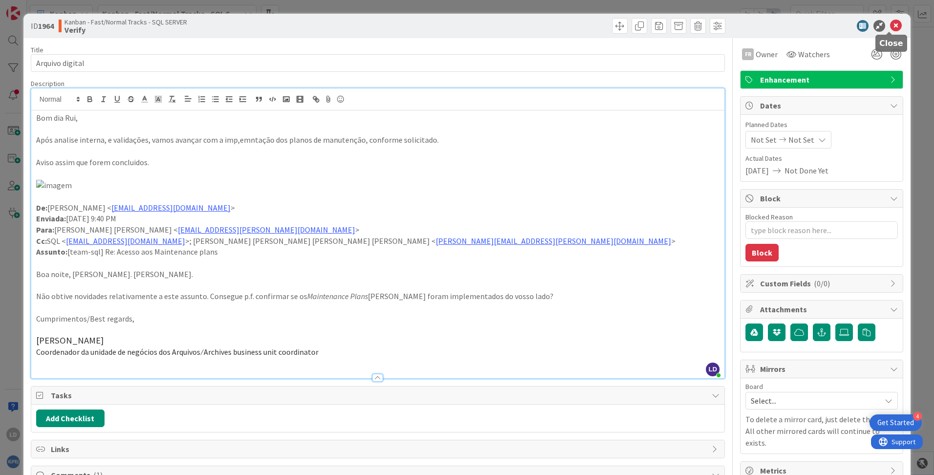
click at [890, 23] on icon at bounding box center [896, 26] width 12 height 12
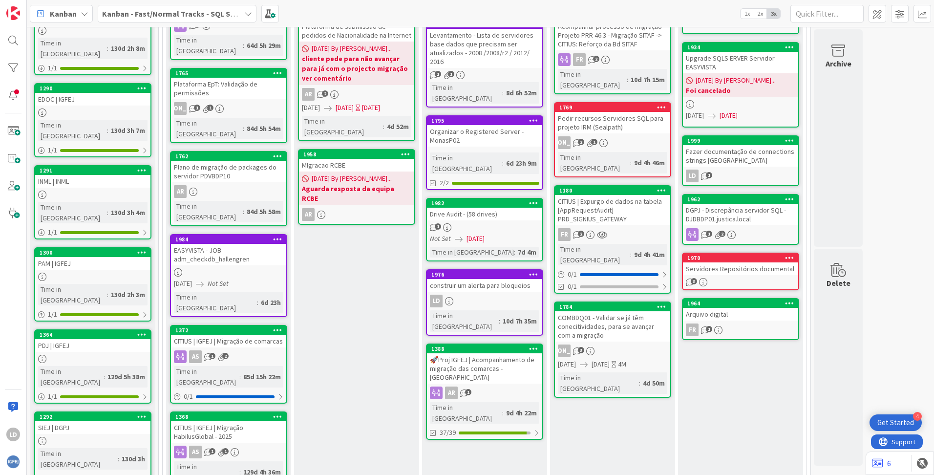
scroll to position [249, 0]
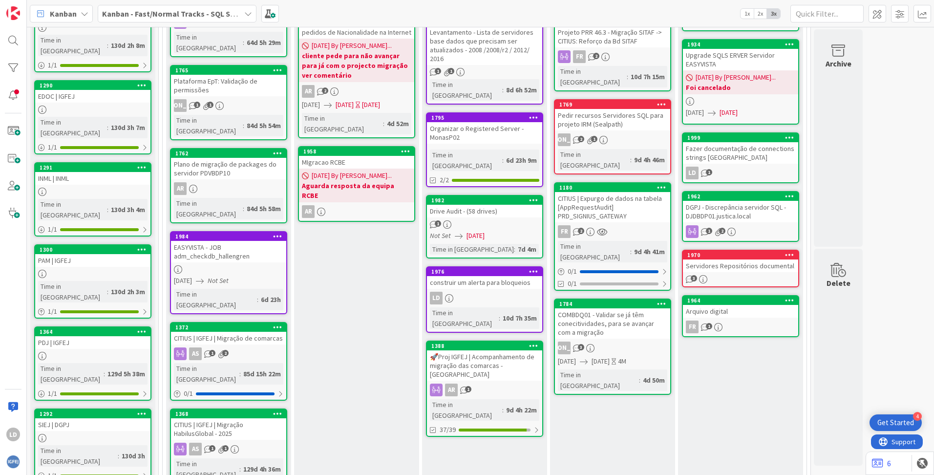
click at [609, 192] on div "CITIUS | Expurgo de dados na tabela [AppRequestAudit] PRD_SIGNIUS_GATEWAY" at bounding box center [612, 207] width 115 height 30
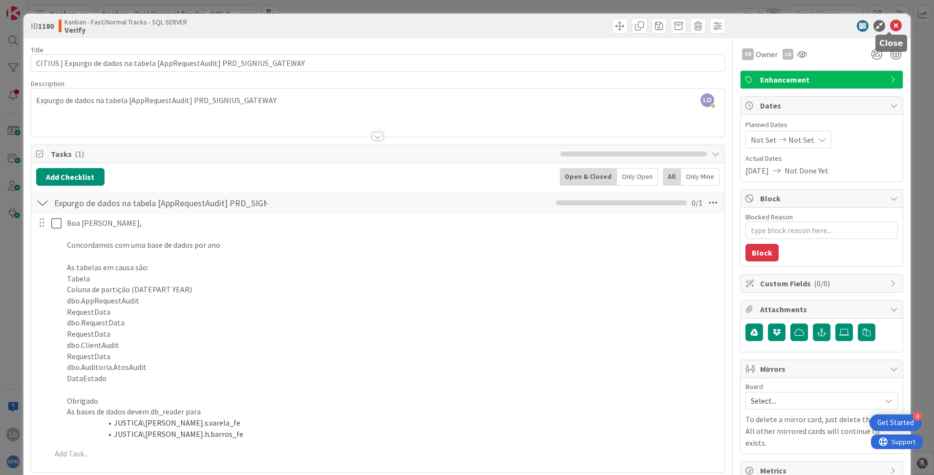
click at [894, 23] on icon at bounding box center [896, 26] width 12 height 12
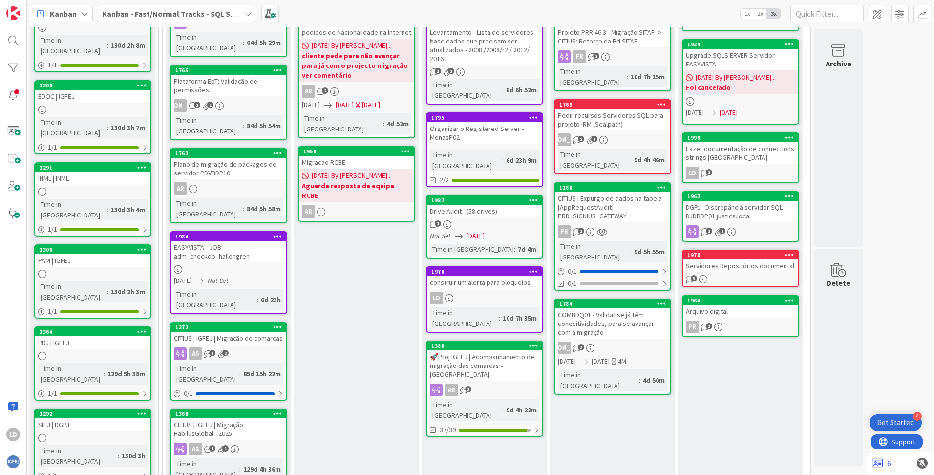
click at [612, 192] on div "CITIUS | Expurgo de dados na tabela [AppRequestAudit] PRD_SIGNIUS_GATEWAY" at bounding box center [612, 207] width 115 height 30
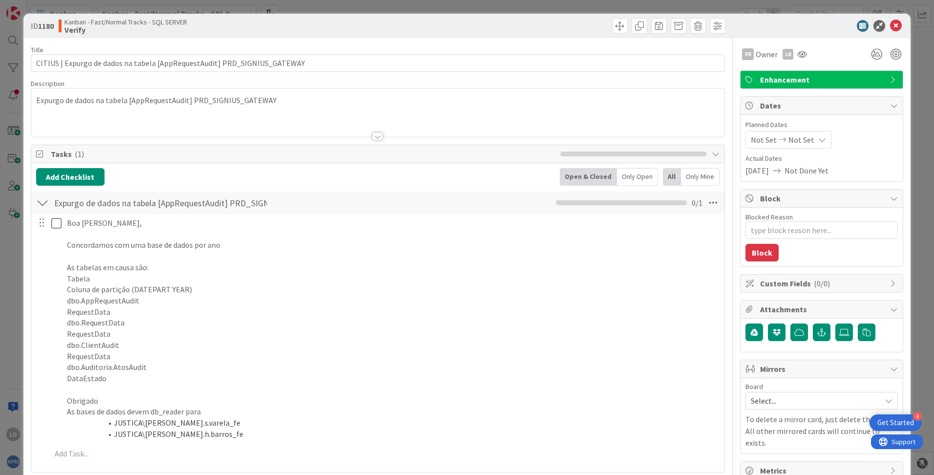
type textarea "x"
click at [893, 29] on icon at bounding box center [896, 26] width 12 height 12
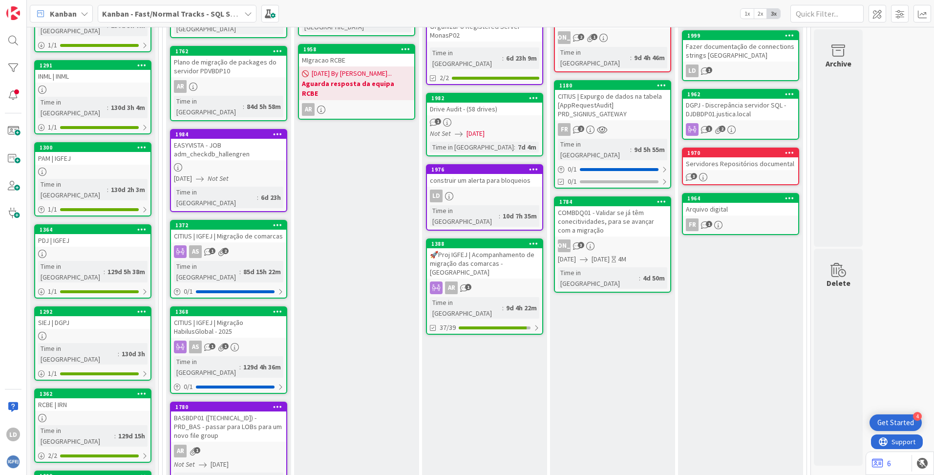
scroll to position [371, 0]
